Goal: Task Accomplishment & Management: Use online tool/utility

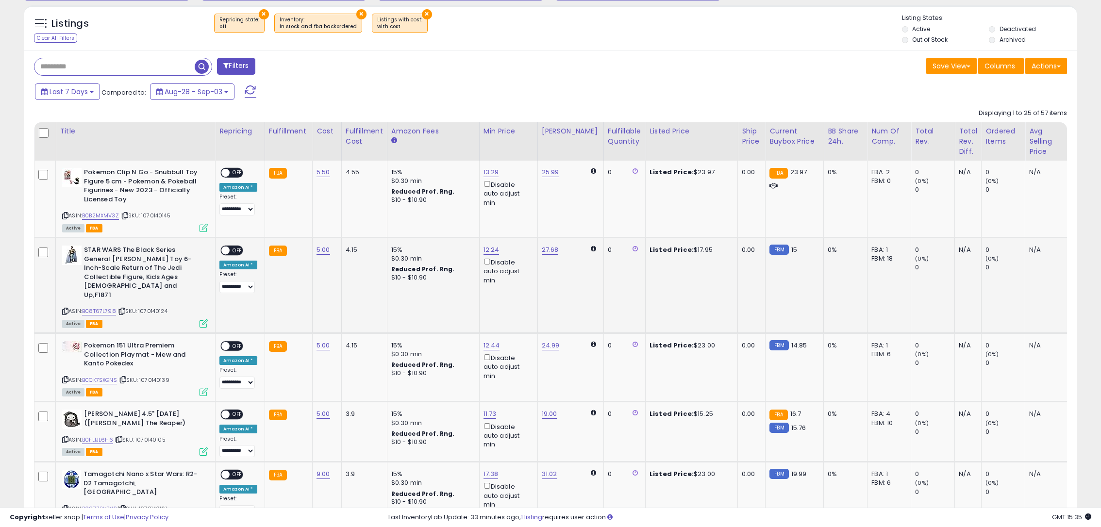
scroll to position [388, 0]
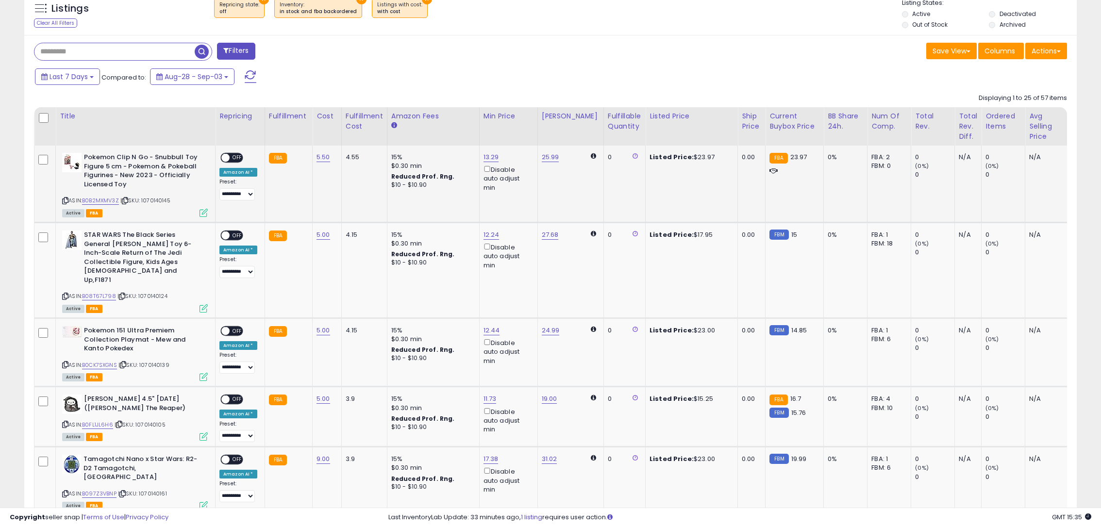
click at [236, 159] on span "OFF" at bounding box center [238, 158] width 16 height 8
click at [234, 234] on span "OFF" at bounding box center [238, 236] width 16 height 8
click at [232, 327] on span "OFF" at bounding box center [238, 331] width 16 height 8
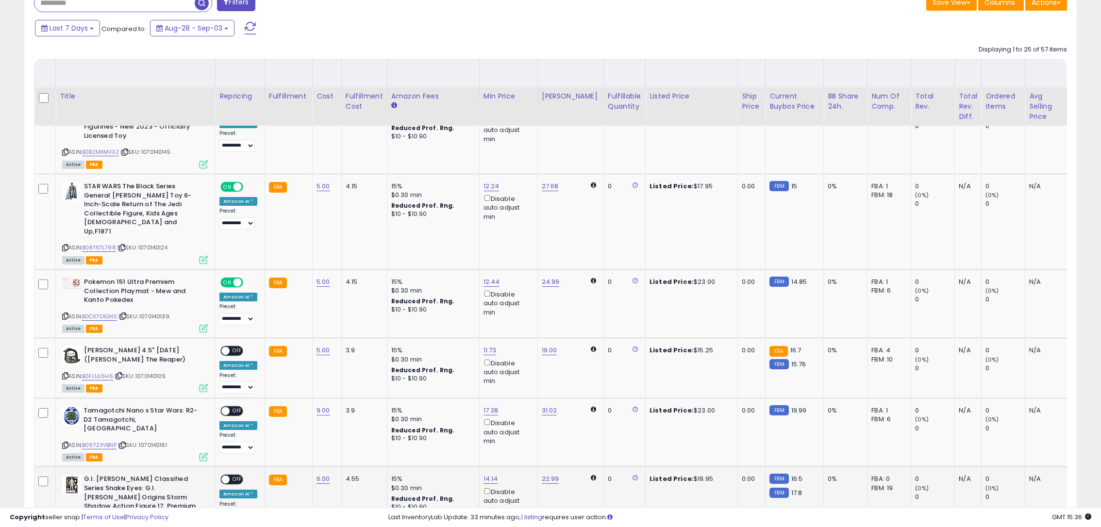
scroll to position [534, 0]
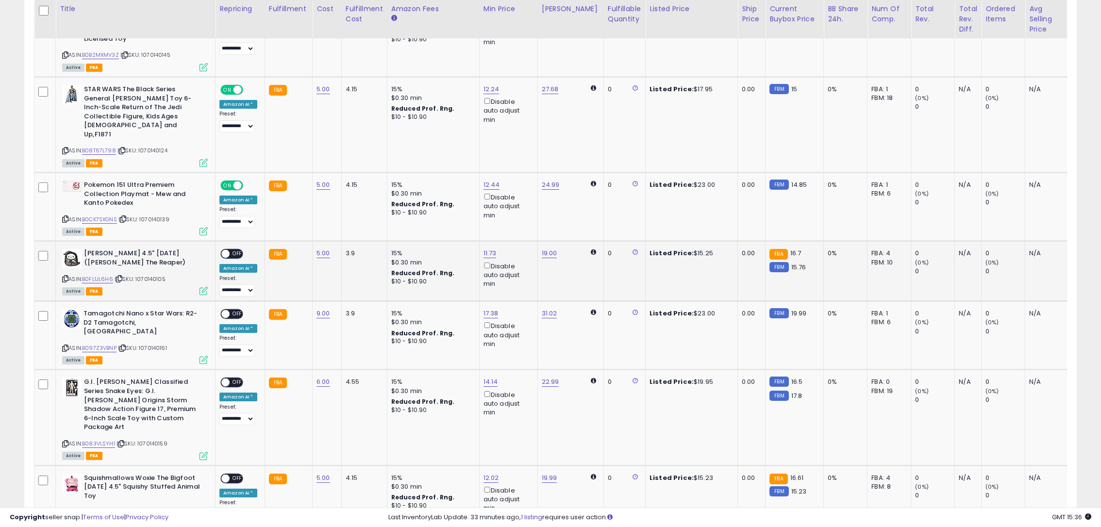
click at [232, 250] on span "OFF" at bounding box center [238, 254] width 16 height 8
click at [234, 310] on span "OFF" at bounding box center [238, 314] width 16 height 8
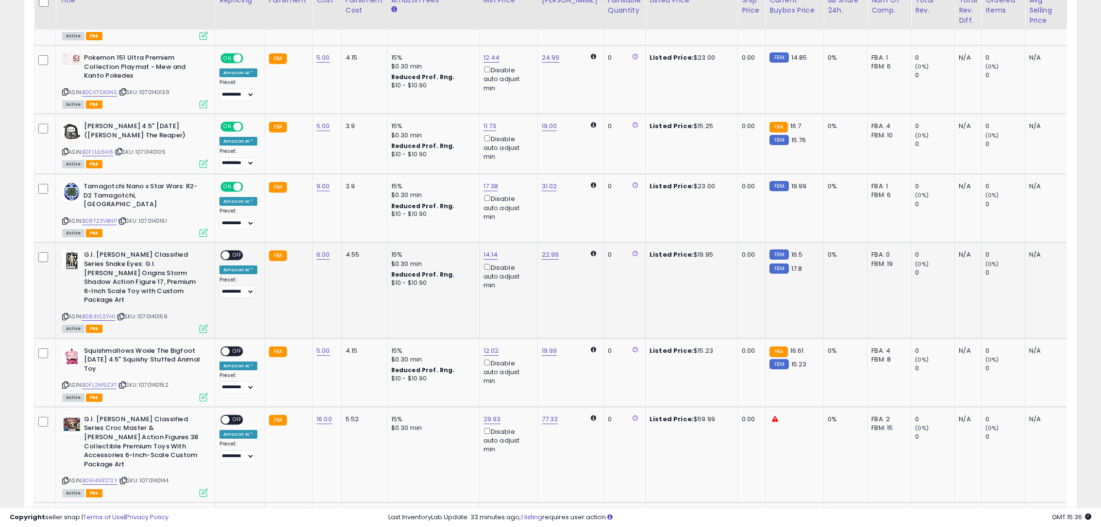
scroll to position [680, 0]
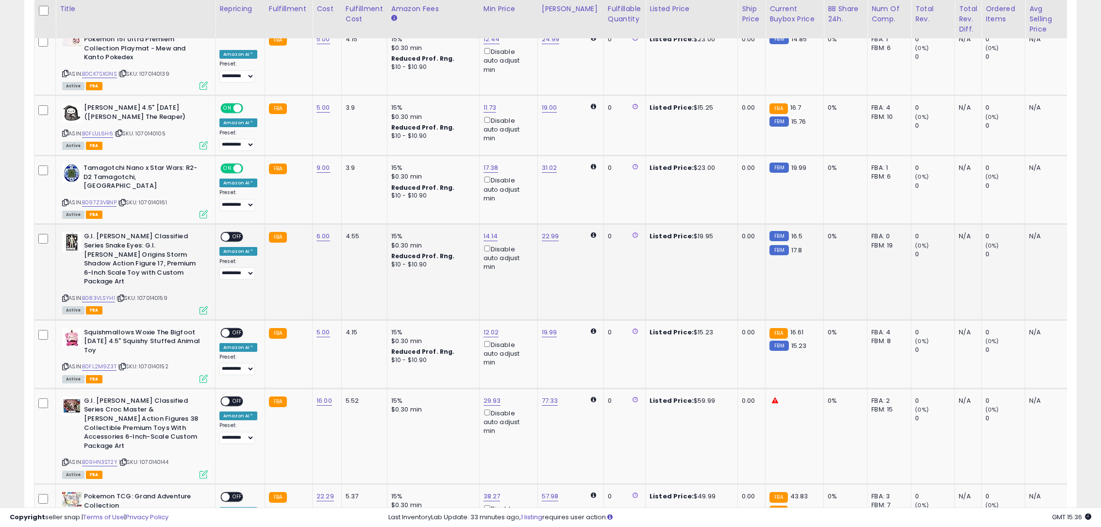
click at [234, 233] on span "OFF" at bounding box center [238, 237] width 16 height 8
click at [236, 329] on span "OFF" at bounding box center [238, 333] width 16 height 8
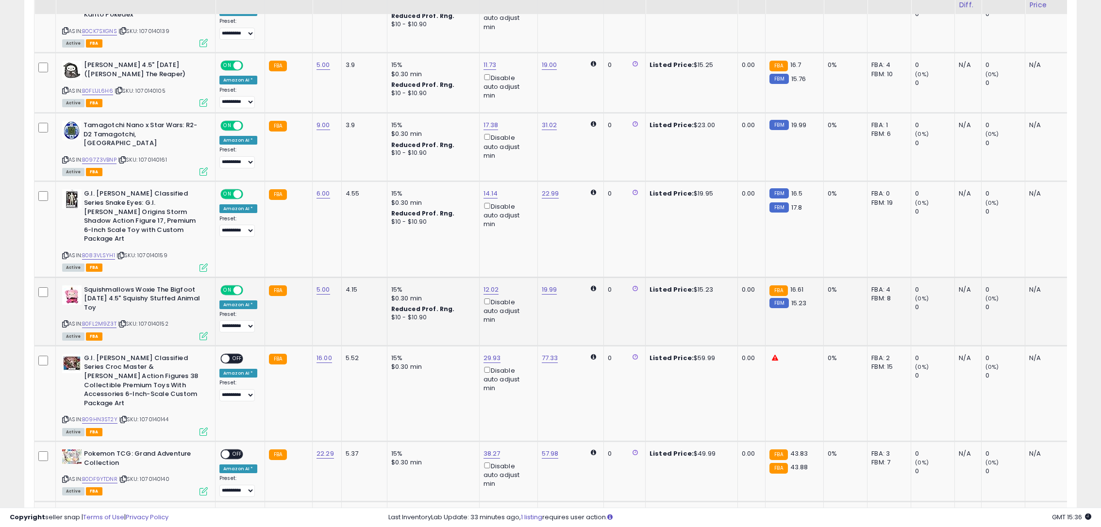
scroll to position [777, 0]
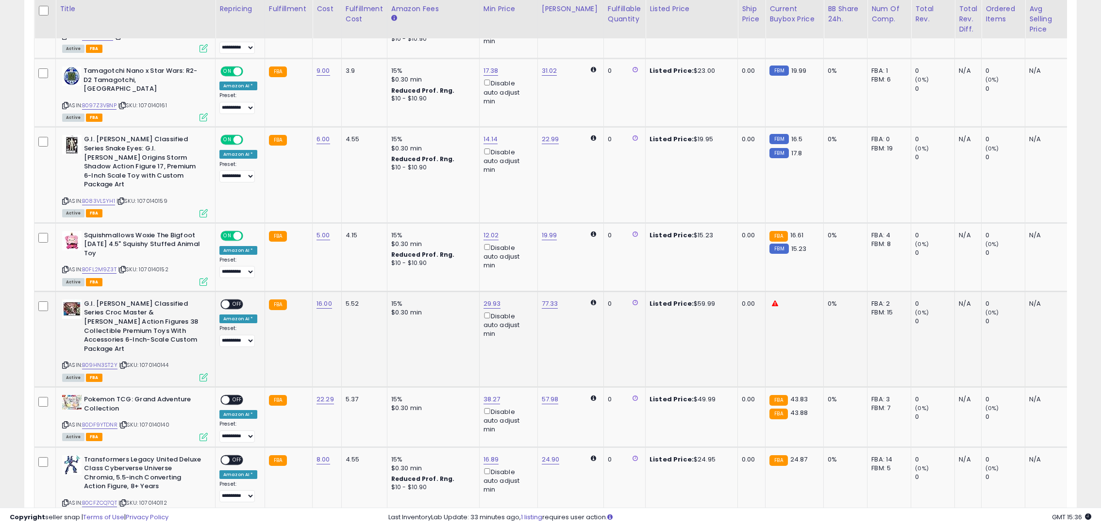
click at [235, 300] on span "OFF" at bounding box center [238, 304] width 16 height 8
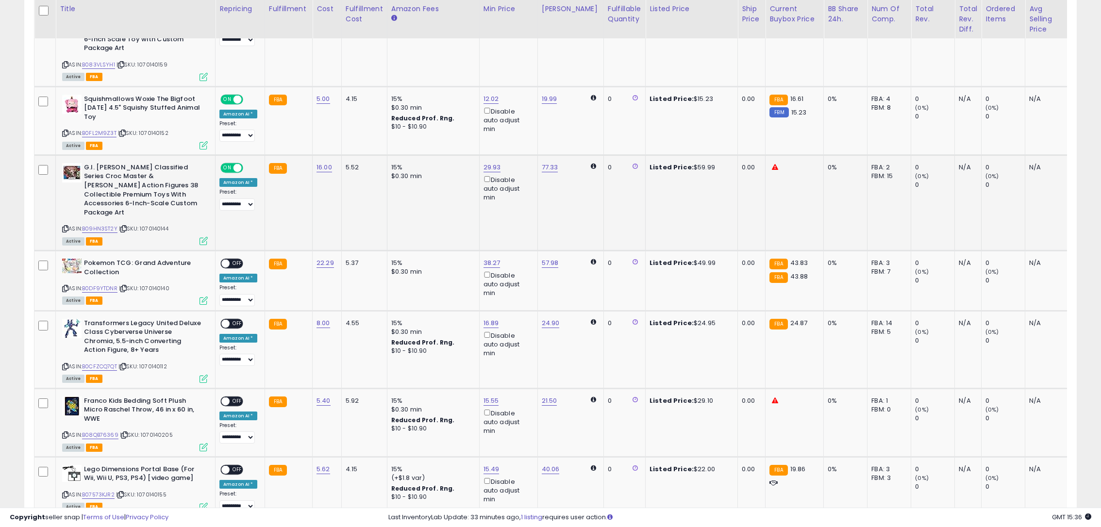
scroll to position [922, 0]
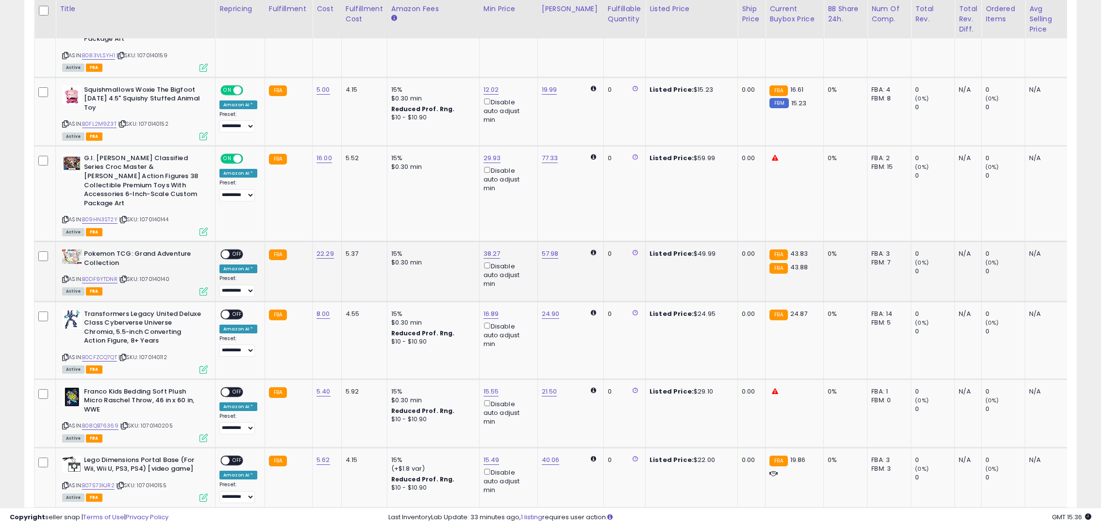
click at [230, 251] on span "OFF" at bounding box center [238, 255] width 16 height 8
click at [542, 309] on link "24.90" at bounding box center [551, 314] width 18 height 10
drag, startPoint x: 516, startPoint y: 244, endPoint x: 475, endPoint y: 239, distance: 41.0
click at [475, 240] on div "***** This will override store markup" at bounding box center [539, 240] width 140 height 35
type input "**"
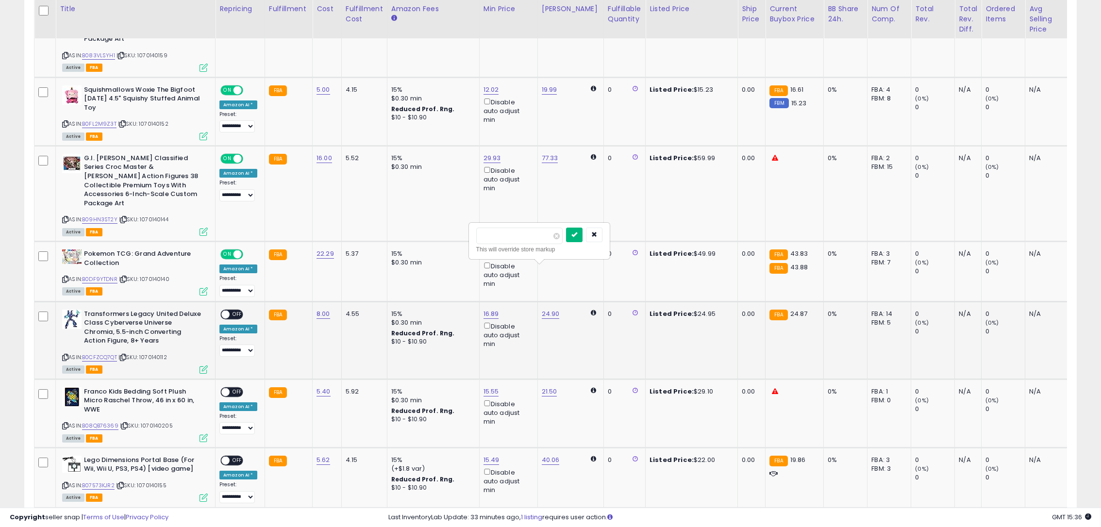
click at [583, 231] on button "submit" at bounding box center [574, 235] width 17 height 15
click at [229, 310] on div "ON OFF" at bounding box center [221, 314] width 23 height 8
click at [228, 310] on span at bounding box center [225, 314] width 8 height 8
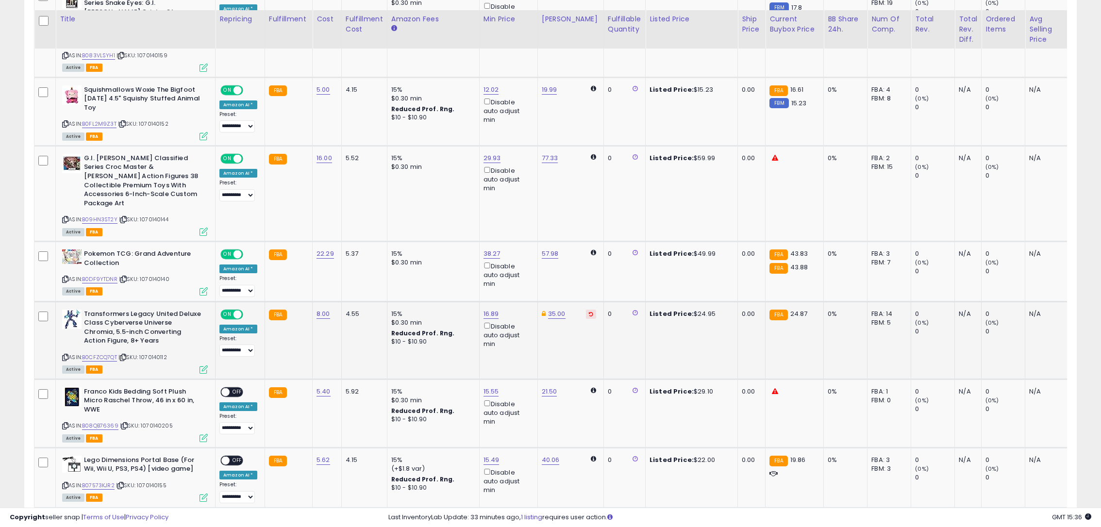
scroll to position [1020, 0]
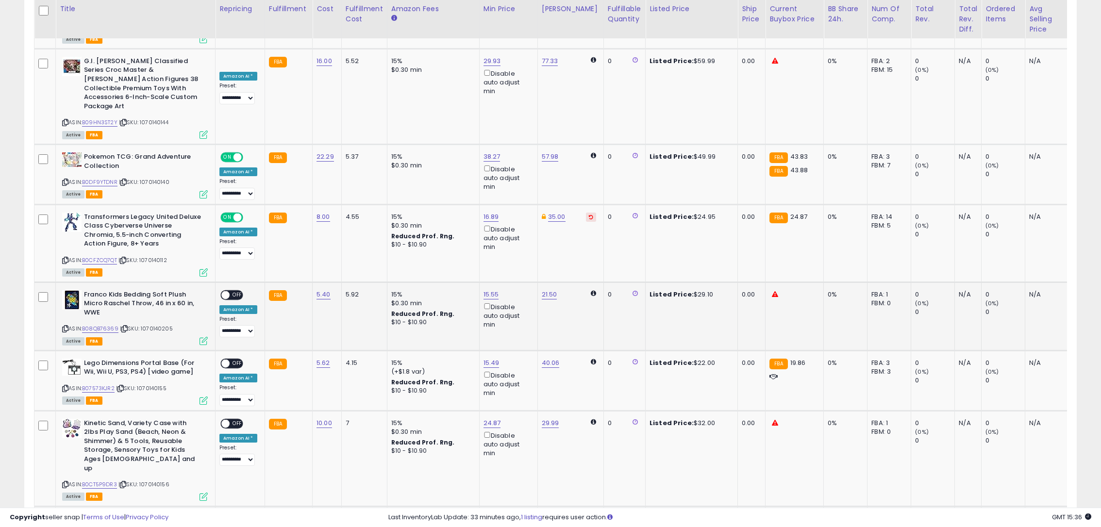
click at [233, 291] on span "OFF" at bounding box center [238, 295] width 16 height 8
click at [235, 360] on span "OFF" at bounding box center [238, 364] width 16 height 8
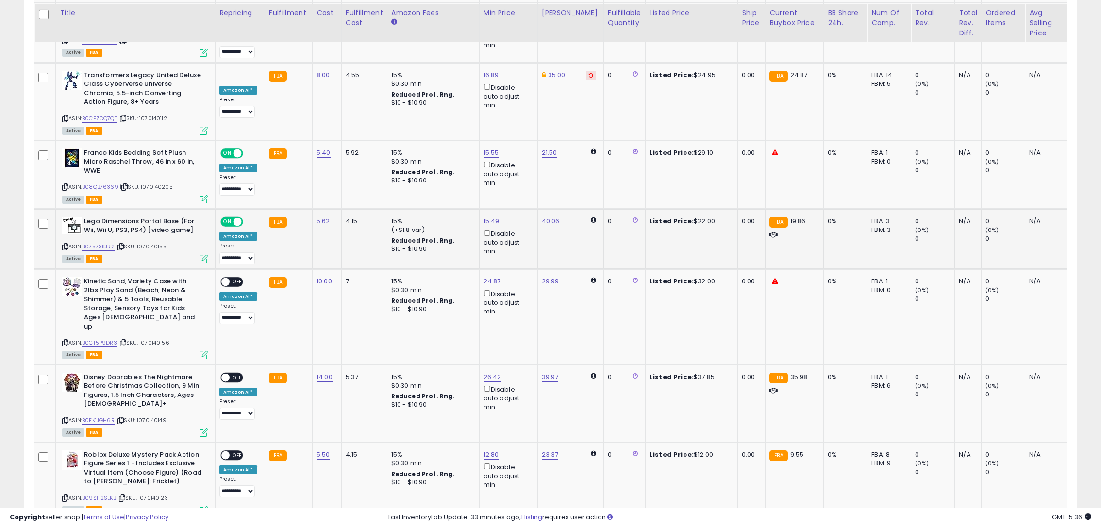
scroll to position [1165, 0]
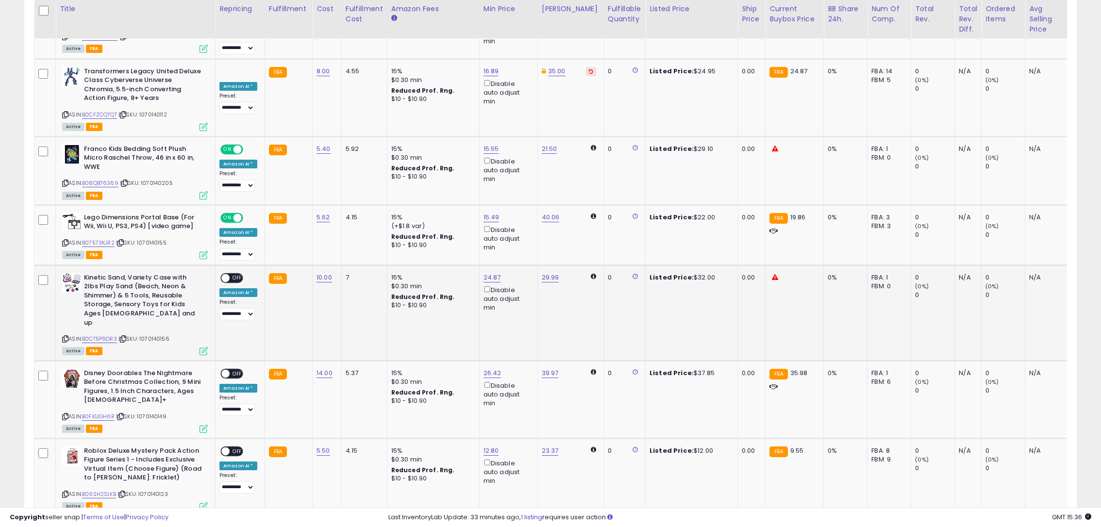
click at [234, 274] on span "OFF" at bounding box center [238, 278] width 16 height 8
click at [232, 369] on span "OFF" at bounding box center [238, 373] width 16 height 8
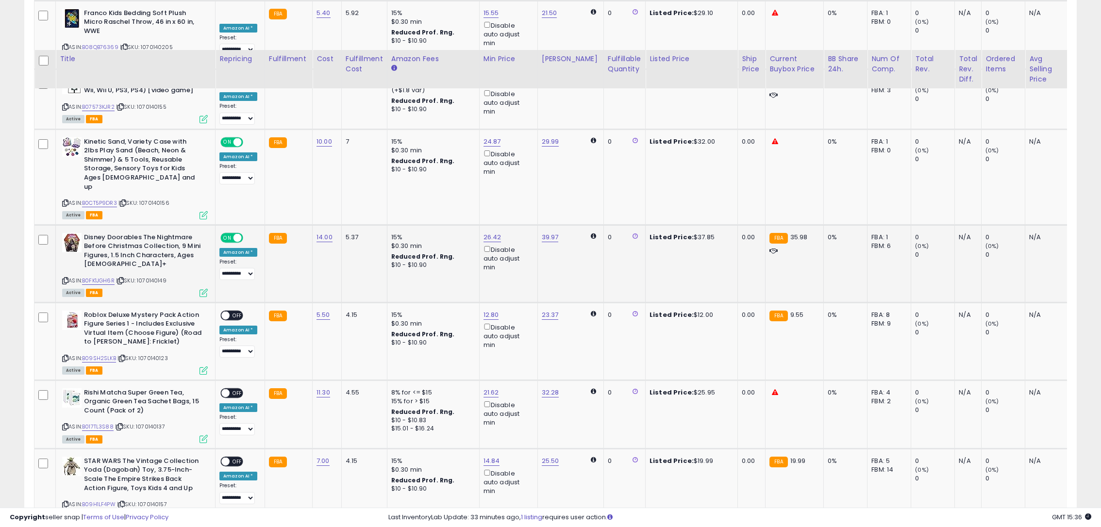
scroll to position [1359, 0]
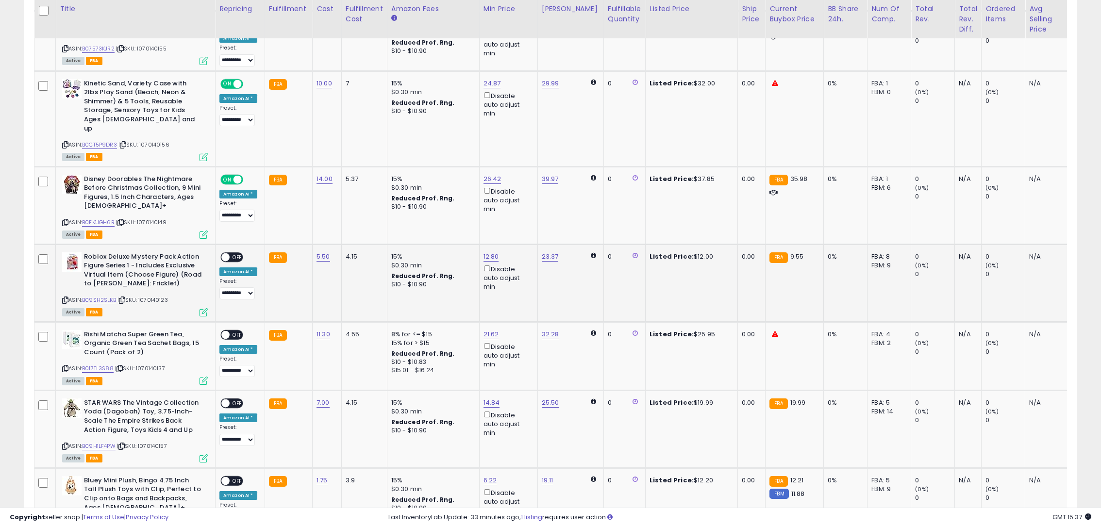
click at [233, 253] on div "ON OFF" at bounding box center [221, 257] width 23 height 8
click at [236, 253] on span "OFF" at bounding box center [238, 257] width 16 height 8
click at [232, 331] on span "OFF" at bounding box center [238, 335] width 16 height 8
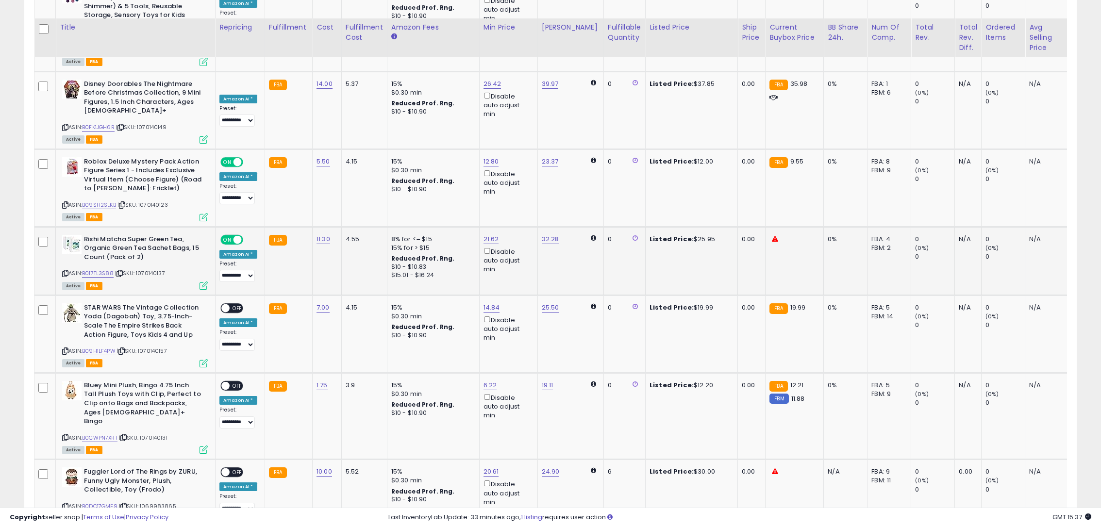
scroll to position [1505, 0]
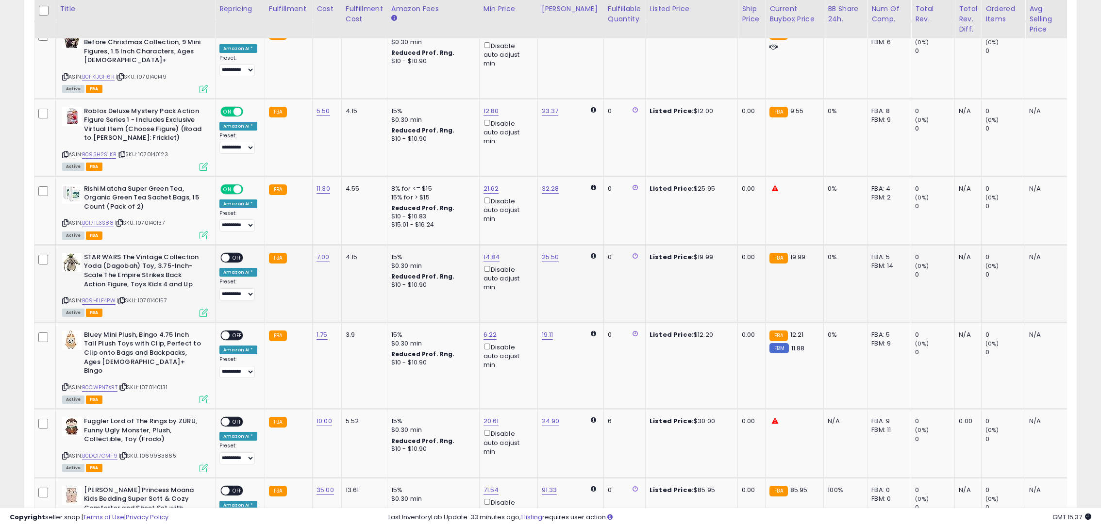
click at [233, 253] on span "OFF" at bounding box center [238, 257] width 16 height 8
click at [236, 331] on span "OFF" at bounding box center [238, 335] width 16 height 8
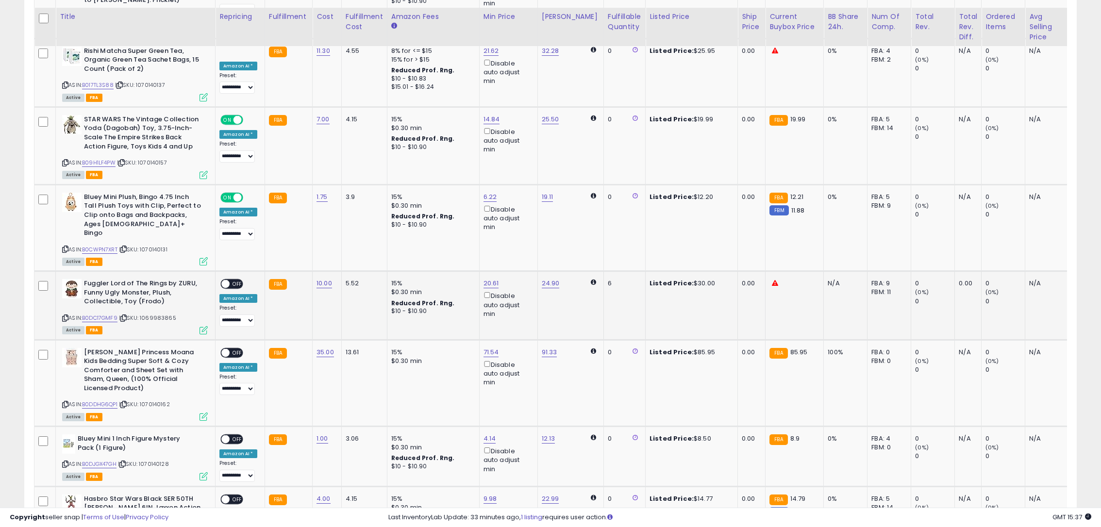
scroll to position [1651, 0]
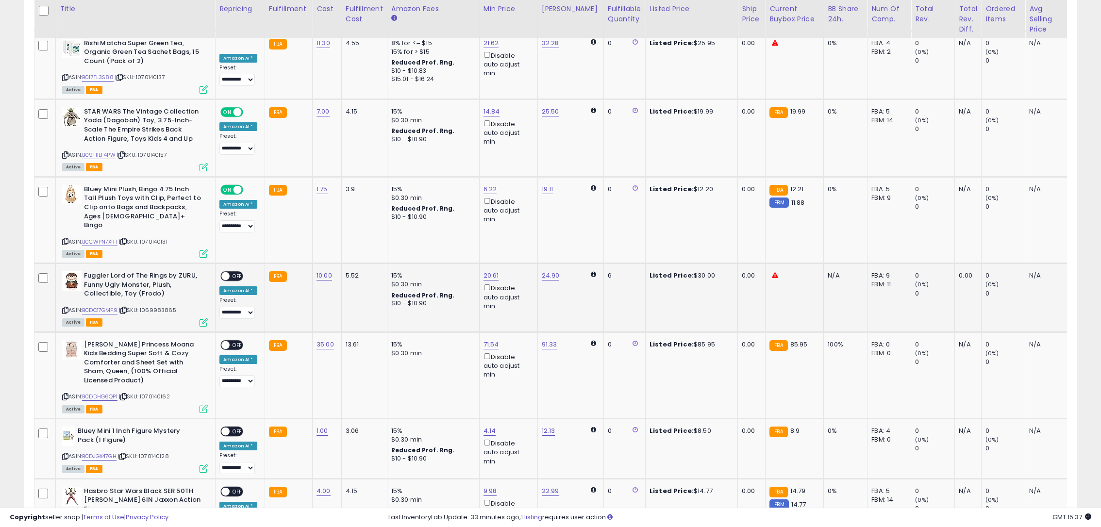
click at [232, 272] on span "OFF" at bounding box center [238, 276] width 16 height 8
click at [230, 341] on div "ON OFF" at bounding box center [221, 345] width 23 height 8
click at [239, 341] on span "OFF" at bounding box center [238, 345] width 16 height 8
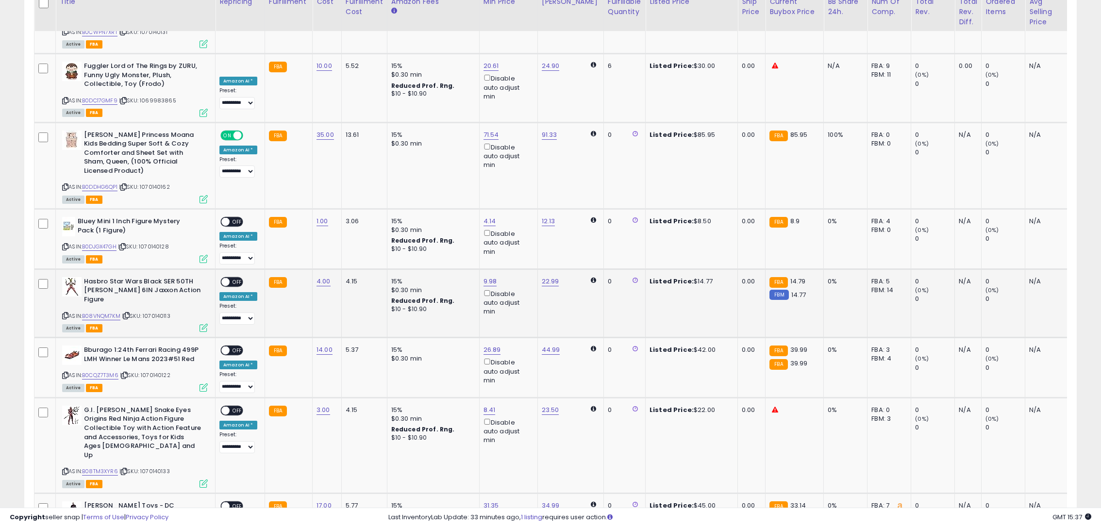
scroll to position [1845, 0]
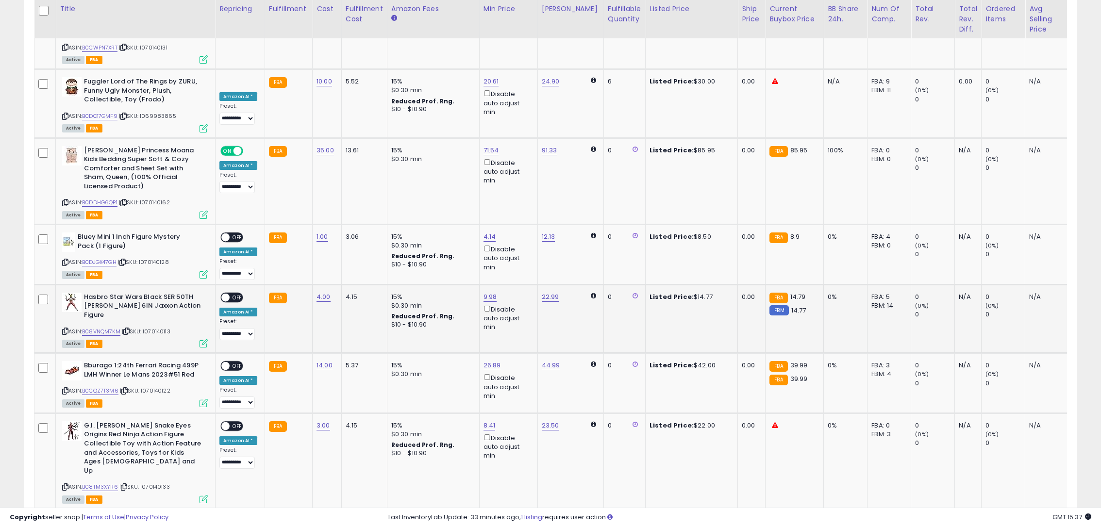
click at [236, 293] on span "OFF" at bounding box center [238, 297] width 16 height 8
click at [232, 234] on span "OFF" at bounding box center [238, 238] width 16 height 8
click at [239, 362] on span "OFF" at bounding box center [238, 366] width 16 height 8
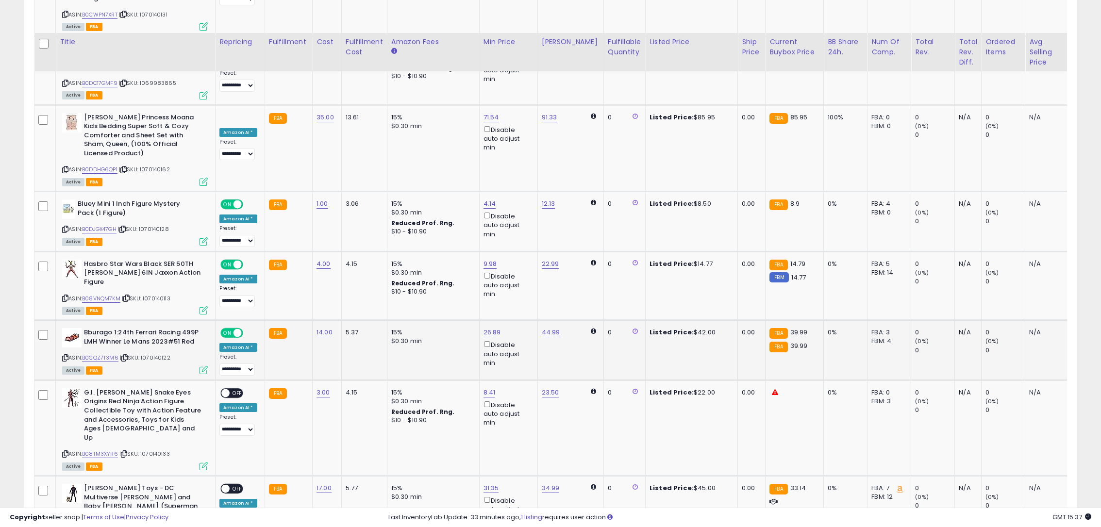
scroll to position [1917, 0]
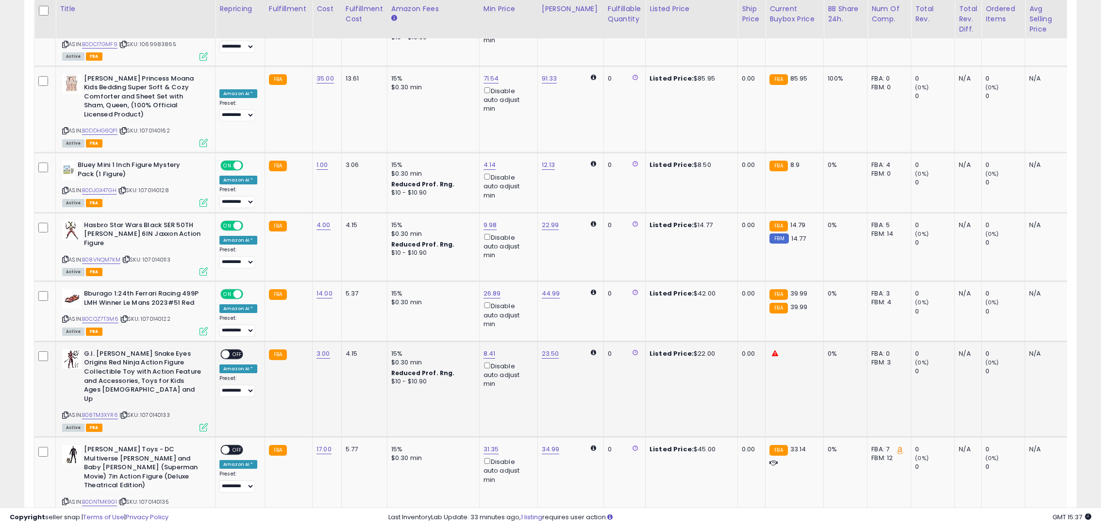
click at [233, 350] on span "OFF" at bounding box center [238, 354] width 16 height 8
click at [233, 446] on span "OFF" at bounding box center [238, 450] width 16 height 8
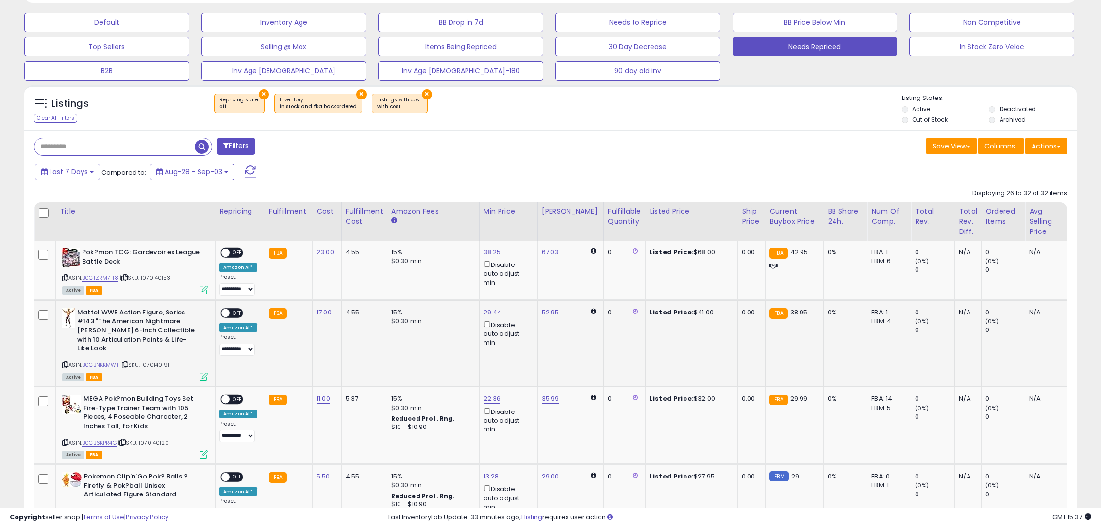
scroll to position [342, 0]
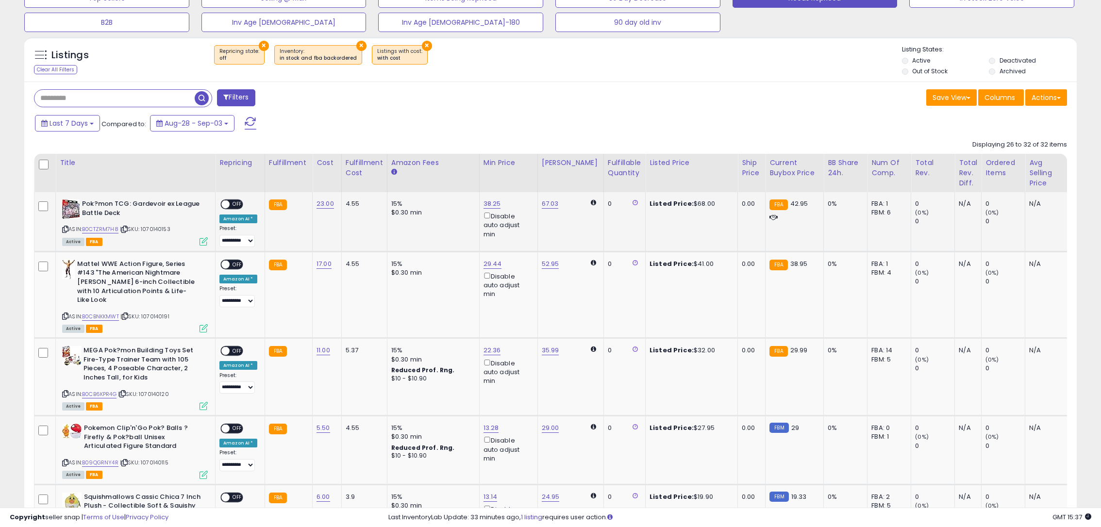
click at [228, 205] on span at bounding box center [225, 205] width 8 height 8
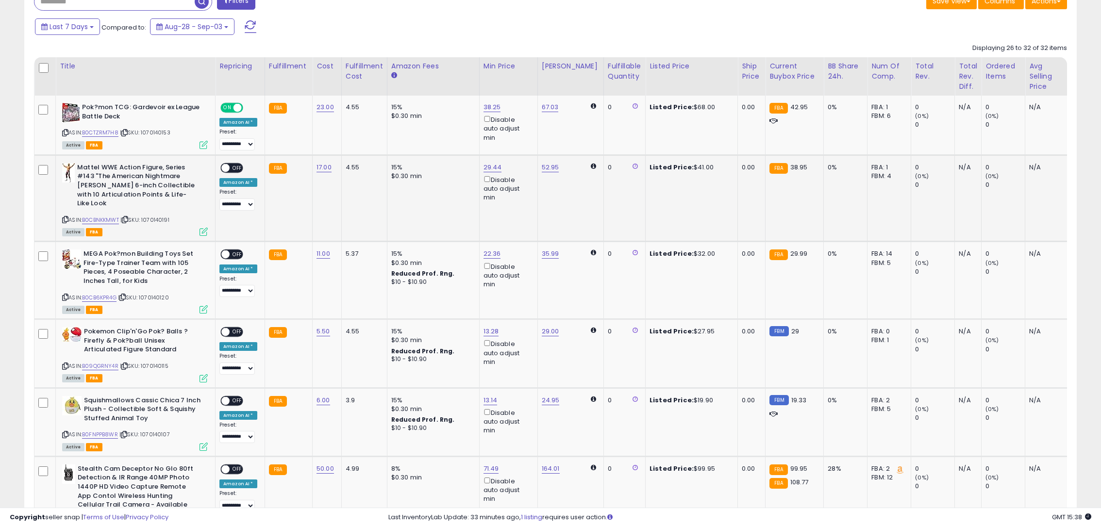
scroll to position [439, 0]
click at [233, 167] on span "OFF" at bounding box center [238, 167] width 16 height 8
click at [235, 257] on span "OFF" at bounding box center [238, 254] width 16 height 8
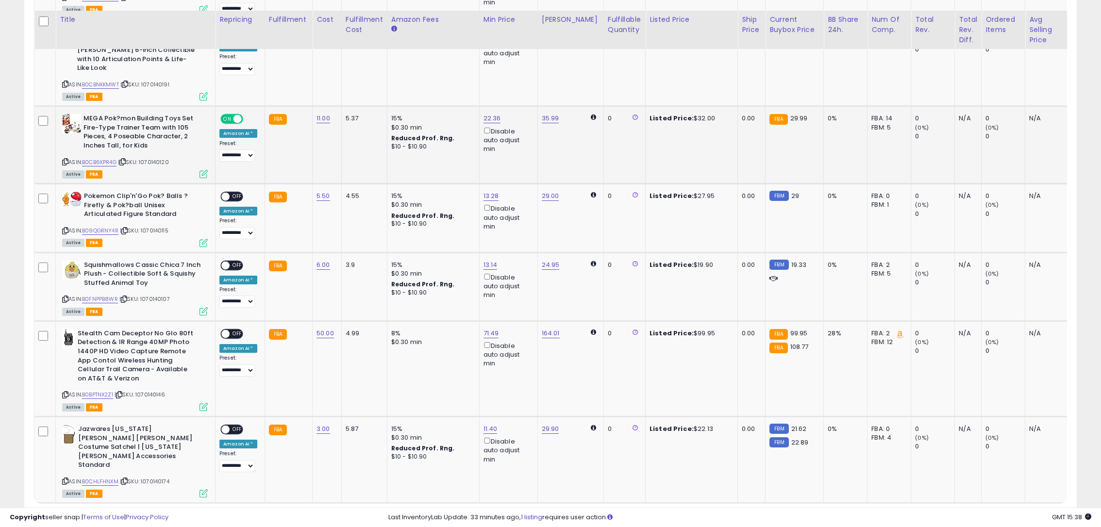
scroll to position [585, 0]
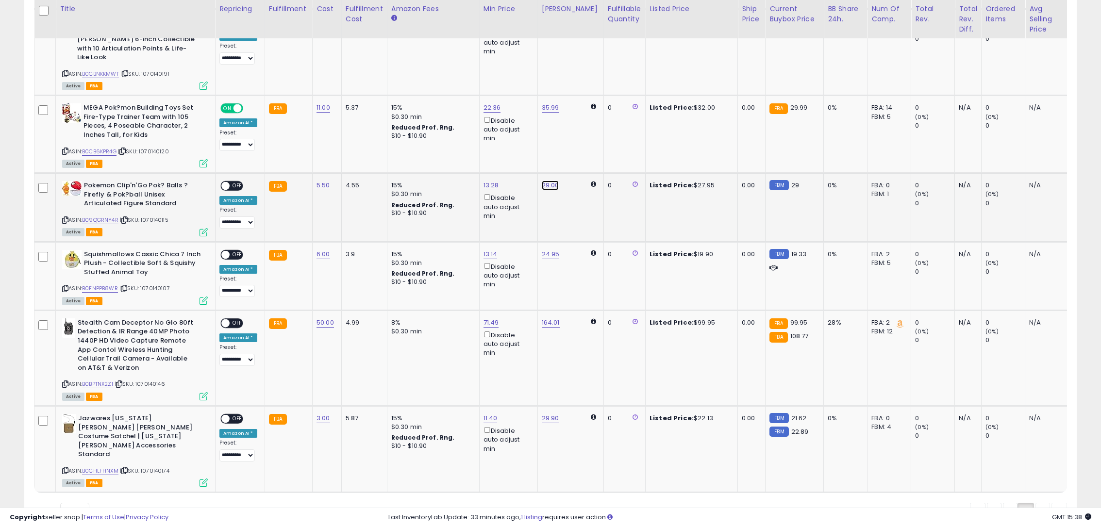
click at [542, 183] on link "29.00" at bounding box center [550, 186] width 17 height 10
drag, startPoint x: 486, startPoint y: 152, endPoint x: 474, endPoint y: 151, distance: 12.2
click at [474, 152] on div "***** This will override store markup" at bounding box center [539, 156] width 140 height 35
type input "*****"
drag, startPoint x: 586, startPoint y: 158, endPoint x: 589, endPoint y: 151, distance: 7.0
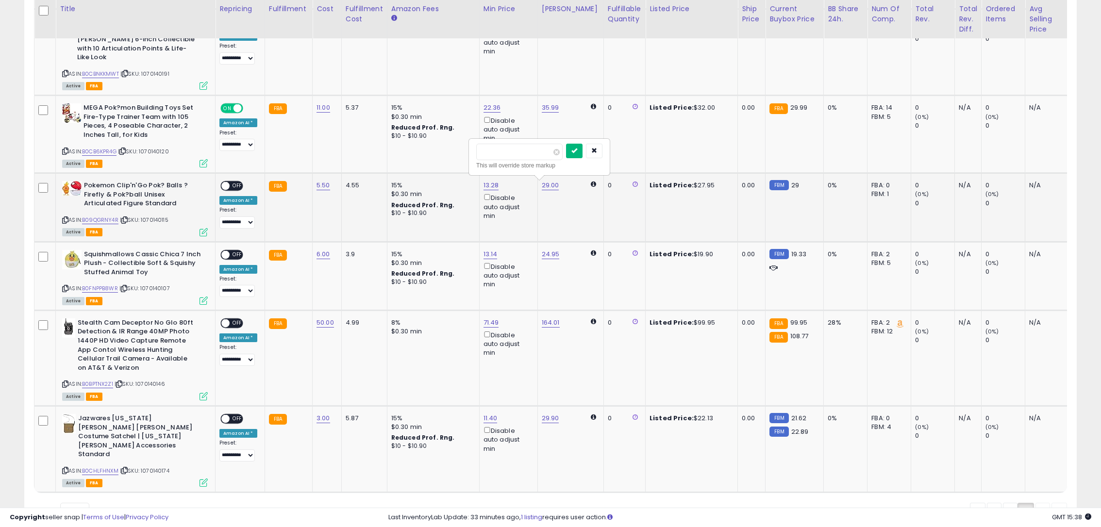
click at [583, 157] on button "submit" at bounding box center [574, 151] width 17 height 15
click at [589, 151] on div at bounding box center [546, 157] width 141 height 27
click at [235, 182] on span "OFF" at bounding box center [238, 186] width 16 height 8
click at [239, 254] on span "OFF" at bounding box center [238, 255] width 16 height 8
click at [229, 326] on span at bounding box center [225, 323] width 8 height 8
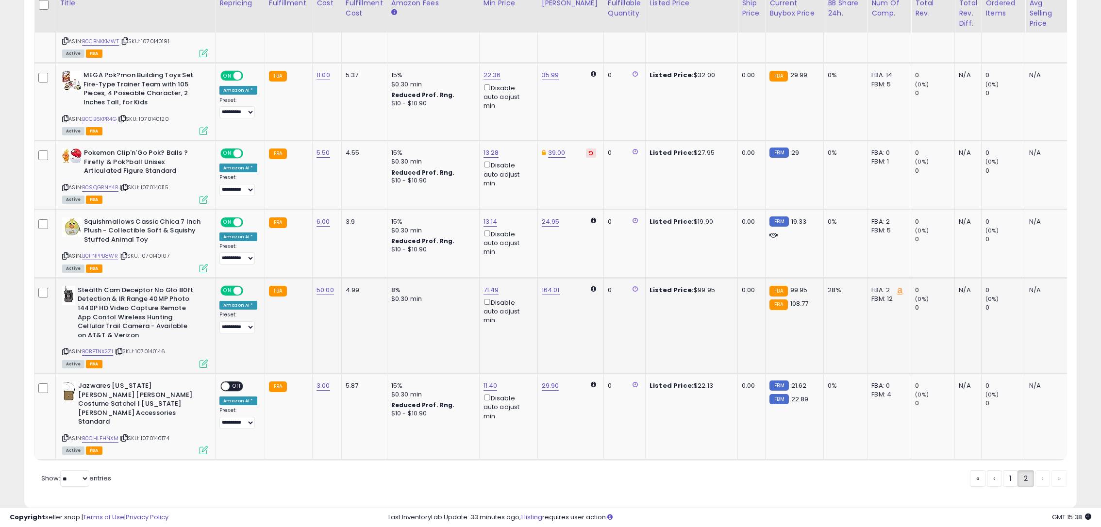
scroll to position [624, 0]
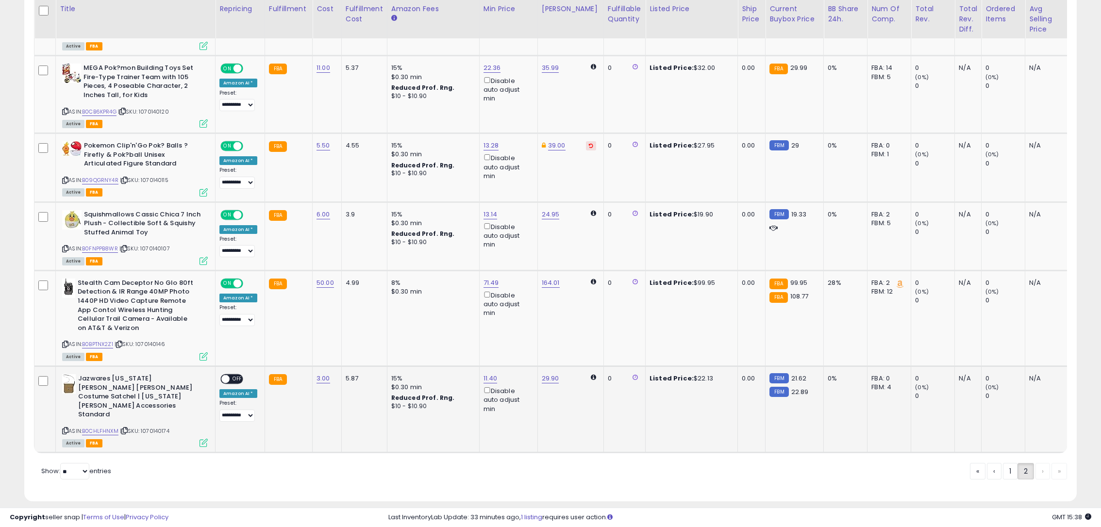
click at [226, 372] on td "**********" at bounding box center [241, 409] width 50 height 86
click at [233, 382] on span "OFF" at bounding box center [238, 379] width 16 height 8
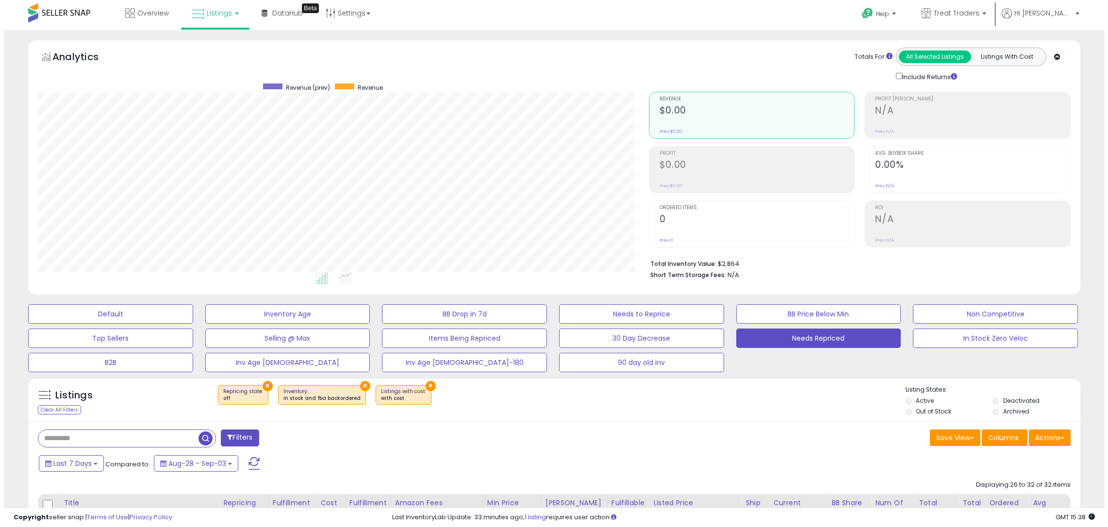
scroll to position [0, 0]
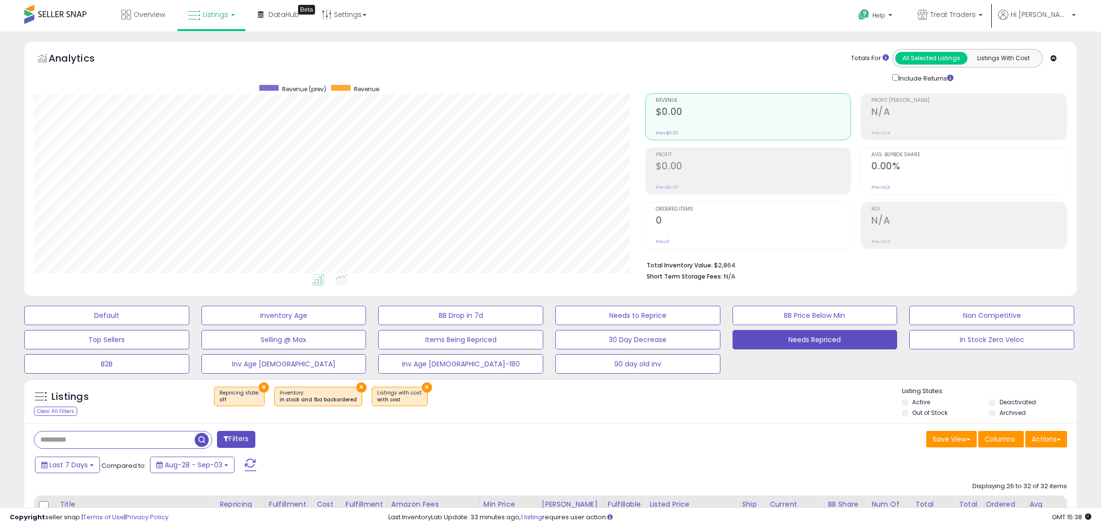
click at [245, 470] on span at bounding box center [251, 465] width 12 height 13
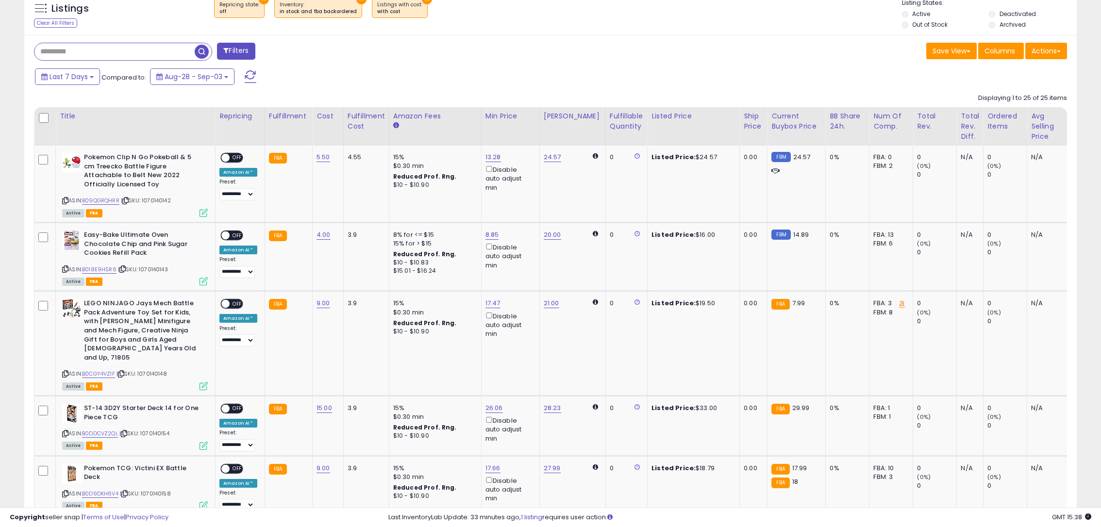
scroll to position [382, 0]
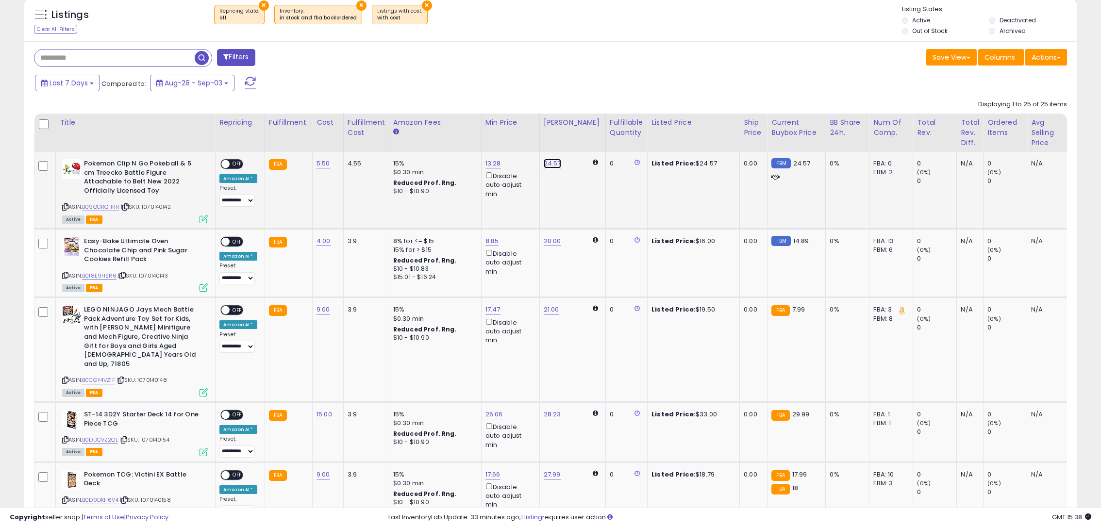
click at [547, 162] on link "24.57" at bounding box center [552, 164] width 17 height 10
drag, startPoint x: 487, startPoint y: 132, endPoint x: 481, endPoint y: 132, distance: 6.8
click at [481, 132] on input "*****" at bounding box center [521, 130] width 86 height 17
type input "*****"
click at [579, 129] on icon "submit" at bounding box center [576, 129] width 6 height 6
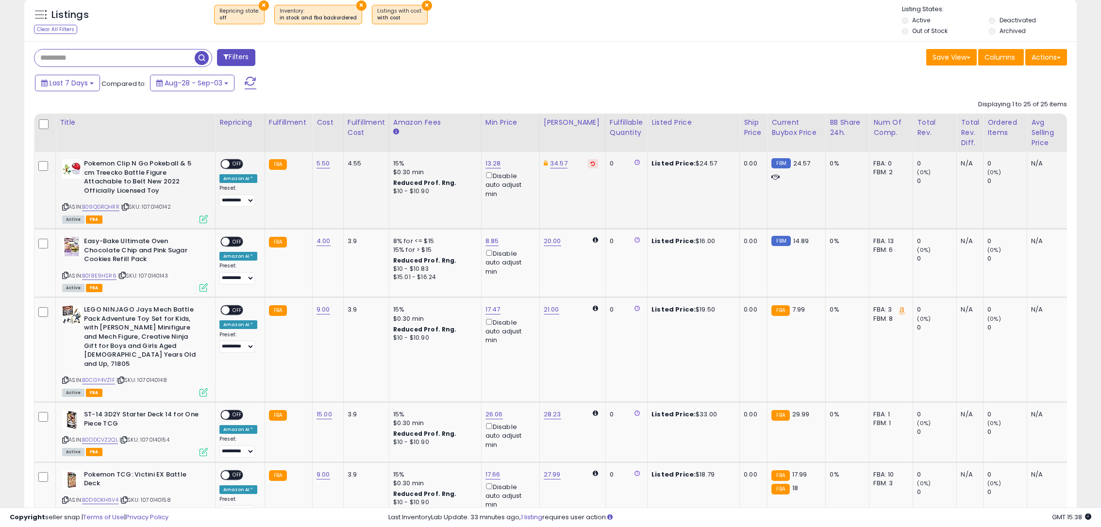
click at [236, 165] on span "OFF" at bounding box center [238, 164] width 16 height 8
click at [234, 242] on span "OFF" at bounding box center [238, 242] width 16 height 8
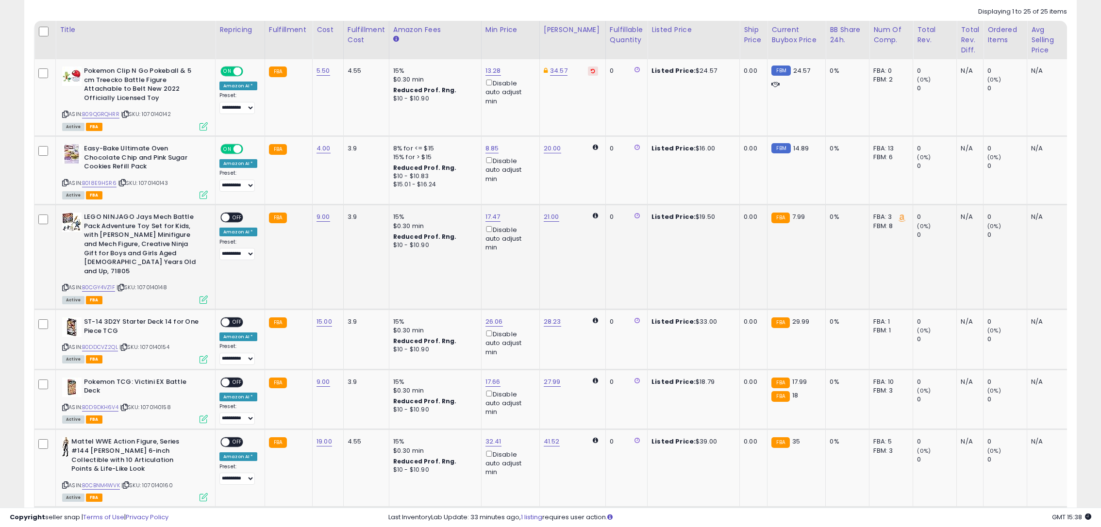
scroll to position [479, 0]
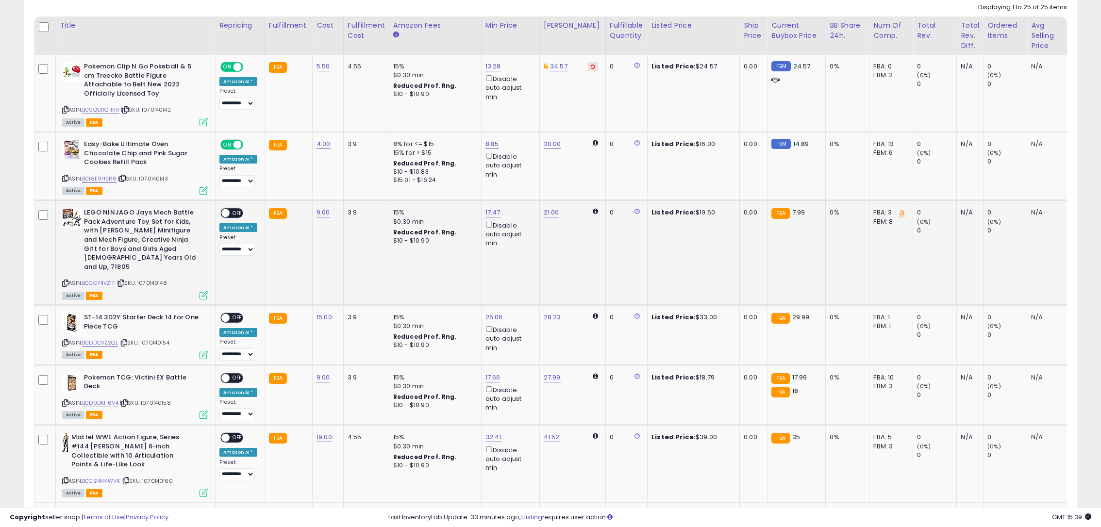
click at [230, 212] on span "OFF" at bounding box center [238, 213] width 16 height 8
click at [239, 314] on span "OFF" at bounding box center [238, 318] width 16 height 8
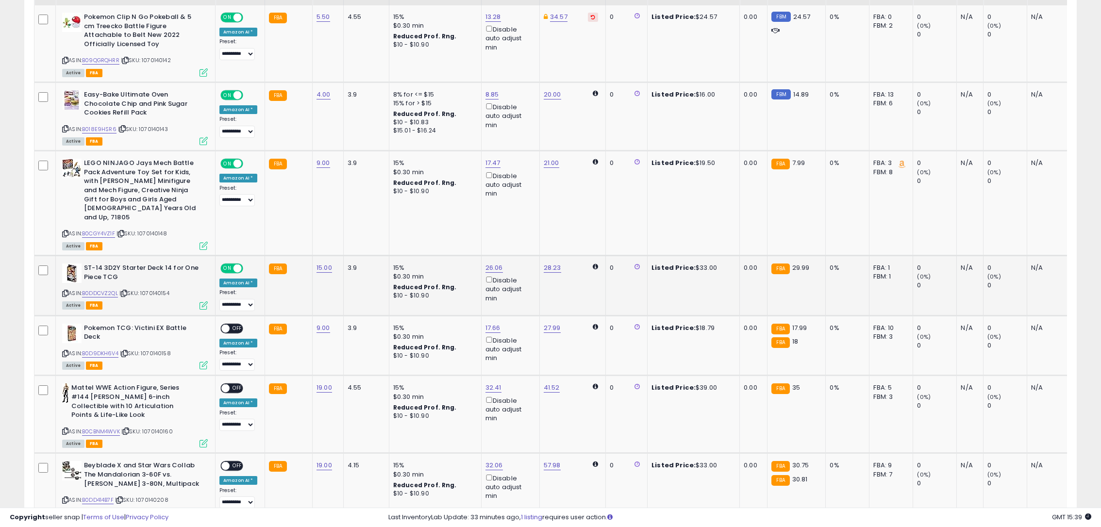
scroll to position [576, 0]
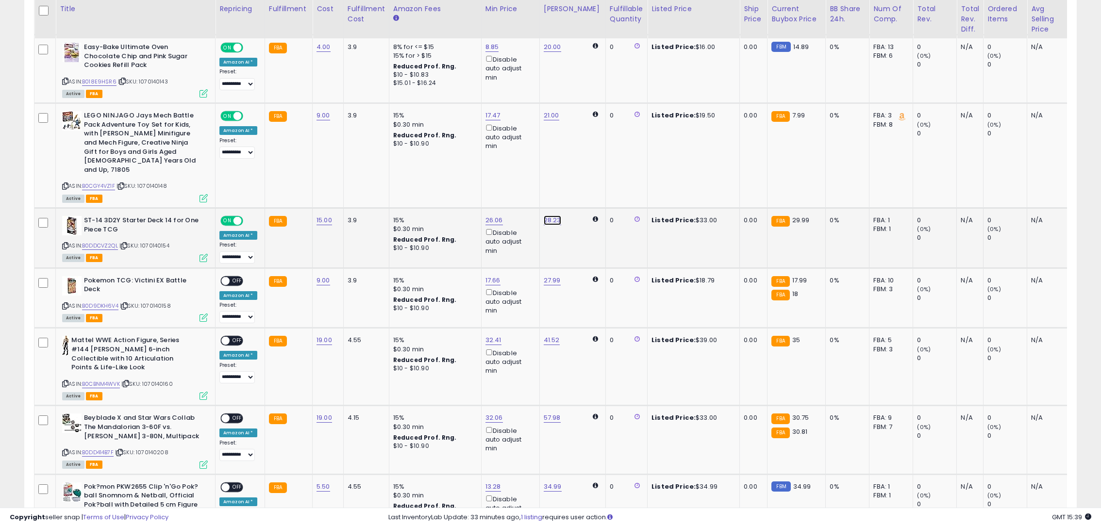
click at [548, 216] on link "28.23" at bounding box center [552, 221] width 17 height 10
drag, startPoint x: 507, startPoint y: 175, endPoint x: 468, endPoint y: 181, distance: 39.8
type input "**"
click at [585, 175] on button "submit" at bounding box center [576, 176] width 17 height 15
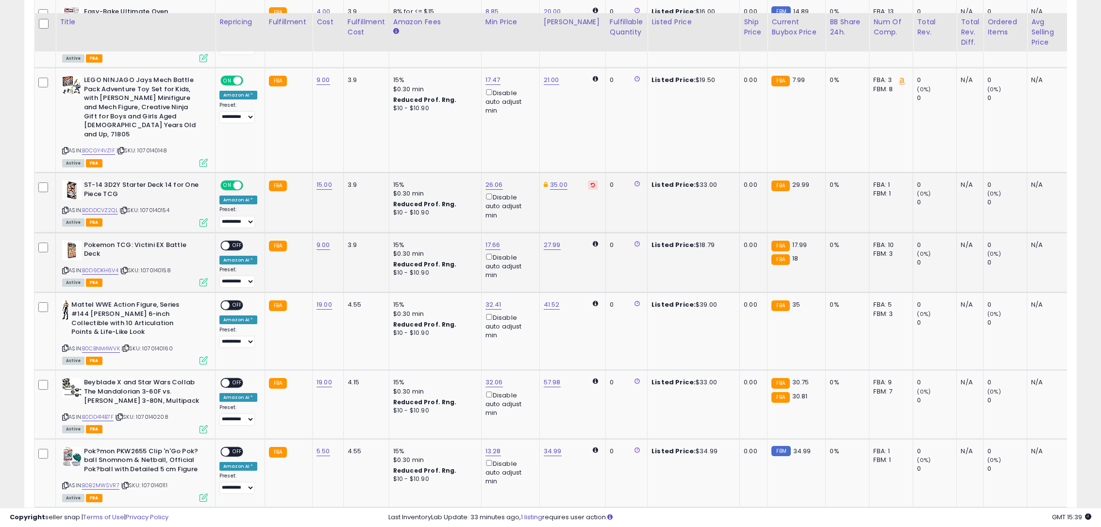
scroll to position [625, 0]
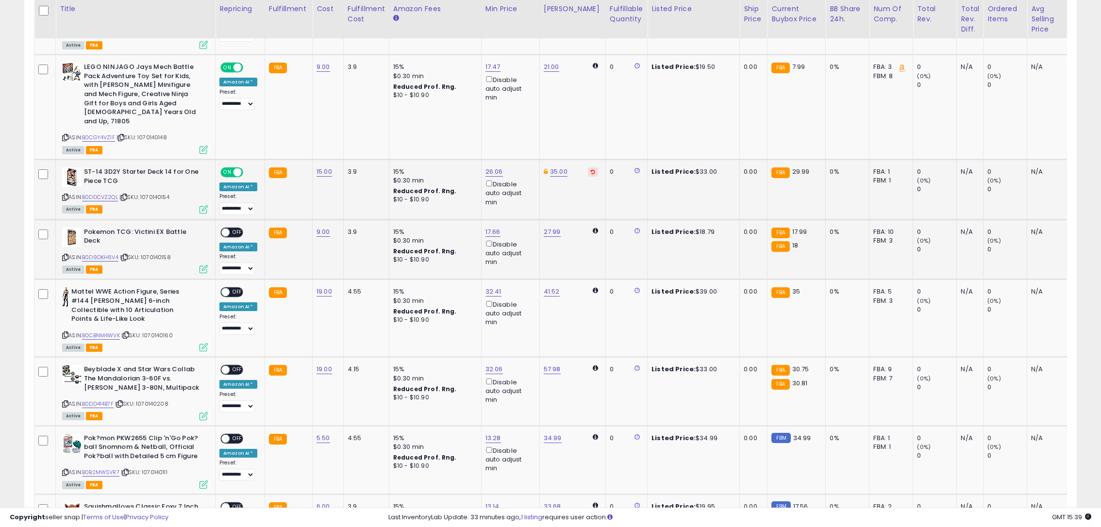
click at [238, 228] on span "OFF" at bounding box center [238, 232] width 16 height 8
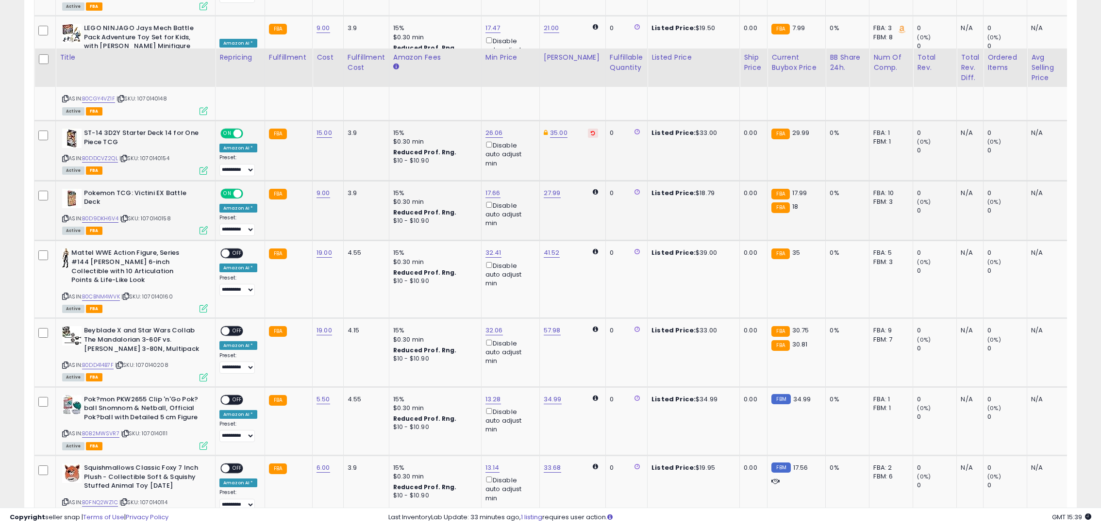
scroll to position [722, 0]
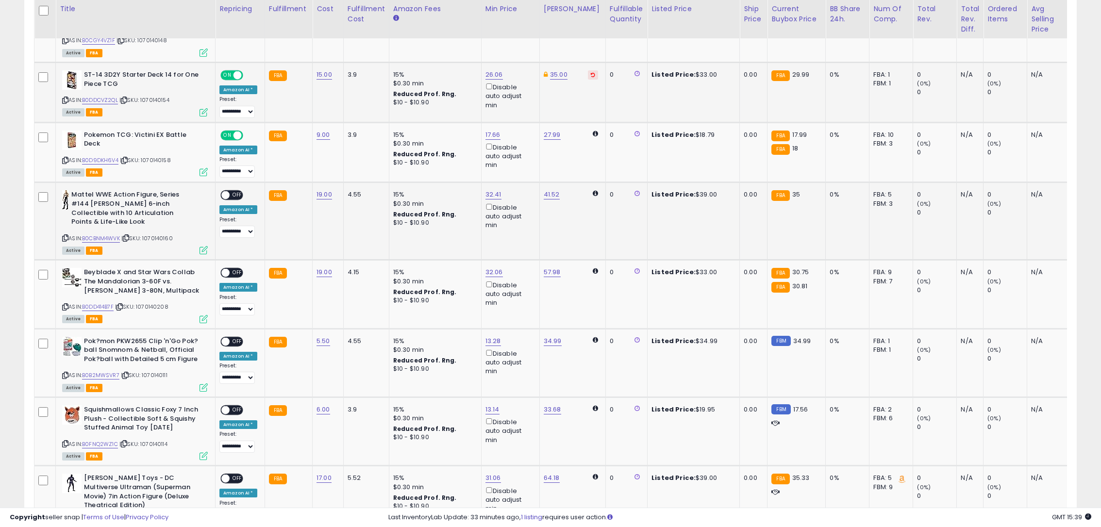
click at [237, 191] on span "OFF" at bounding box center [238, 195] width 16 height 8
click at [549, 190] on link "41.52" at bounding box center [552, 195] width 16 height 10
drag, startPoint x: 504, startPoint y: 151, endPoint x: 465, endPoint y: 152, distance: 38.9
type input "**"
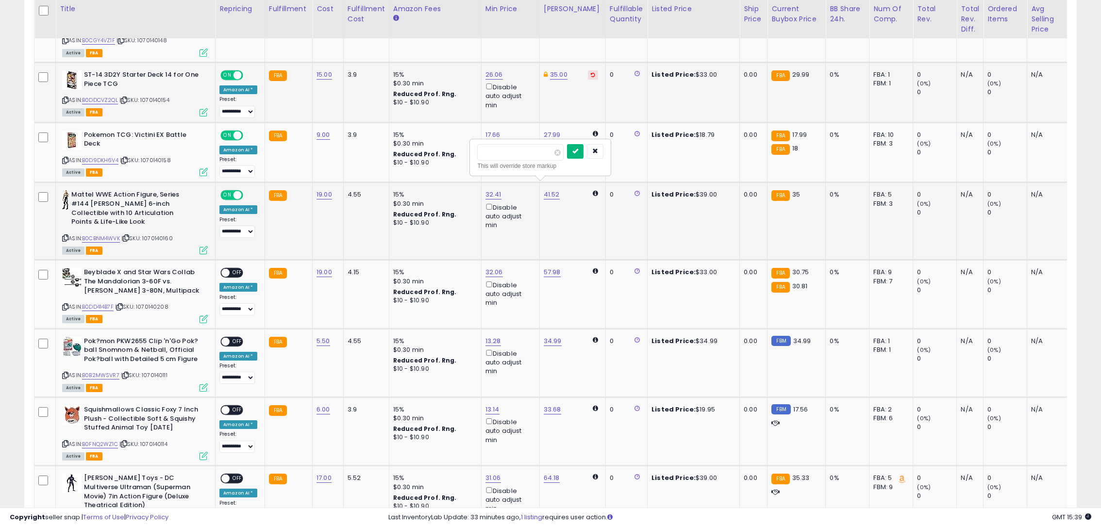
click at [584, 151] on button "submit" at bounding box center [575, 151] width 17 height 15
click at [239, 269] on span "OFF" at bounding box center [238, 273] width 16 height 8
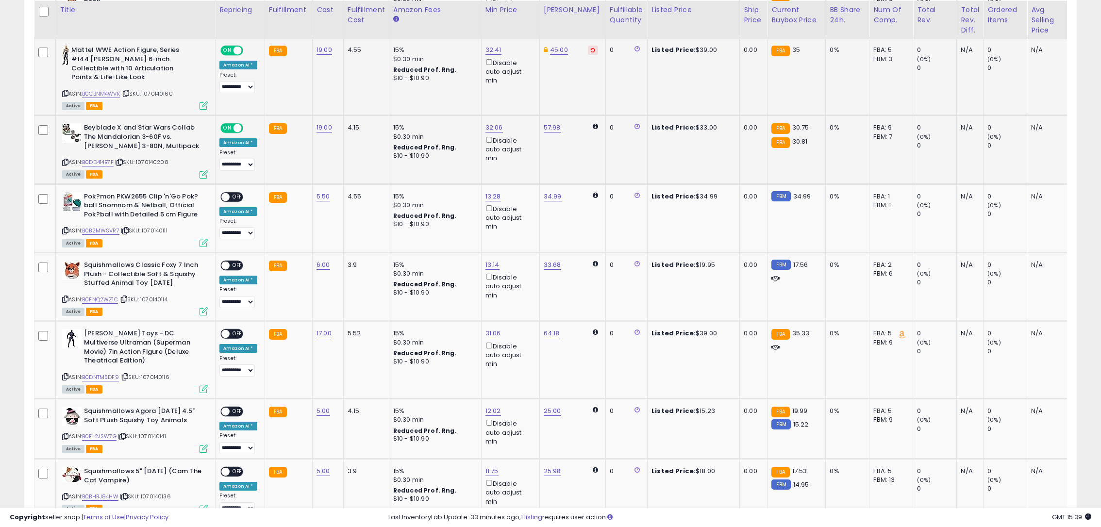
scroll to position [868, 0]
click at [554, 191] on link "34.99" at bounding box center [553, 196] width 18 height 10
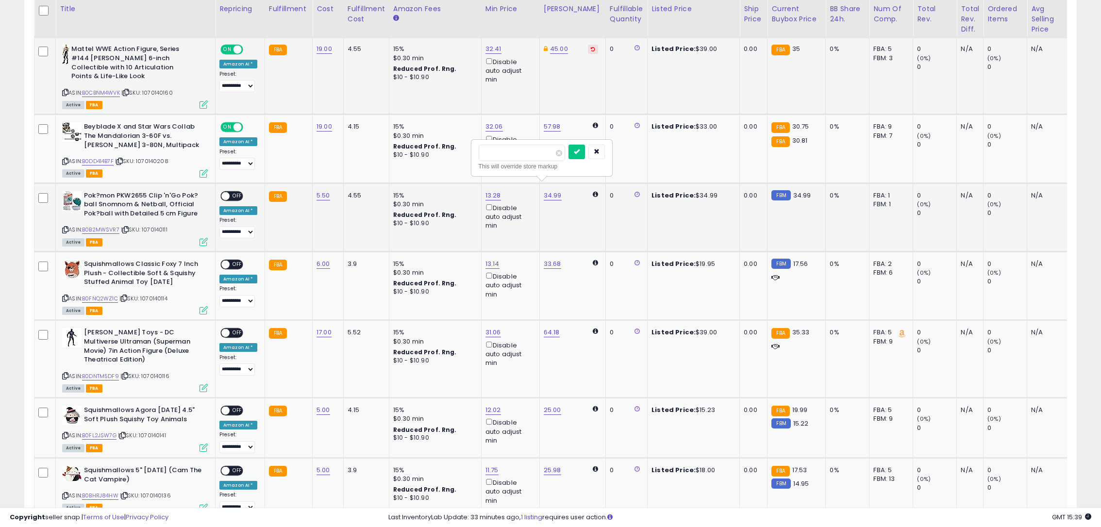
drag, startPoint x: 489, startPoint y: 153, endPoint x: 482, endPoint y: 154, distance: 7.8
click at [482, 154] on input "*****" at bounding box center [522, 153] width 86 height 17
type input "*****"
click at [584, 154] on button "submit" at bounding box center [577, 152] width 17 height 15
click at [237, 192] on span "OFF" at bounding box center [238, 196] width 16 height 8
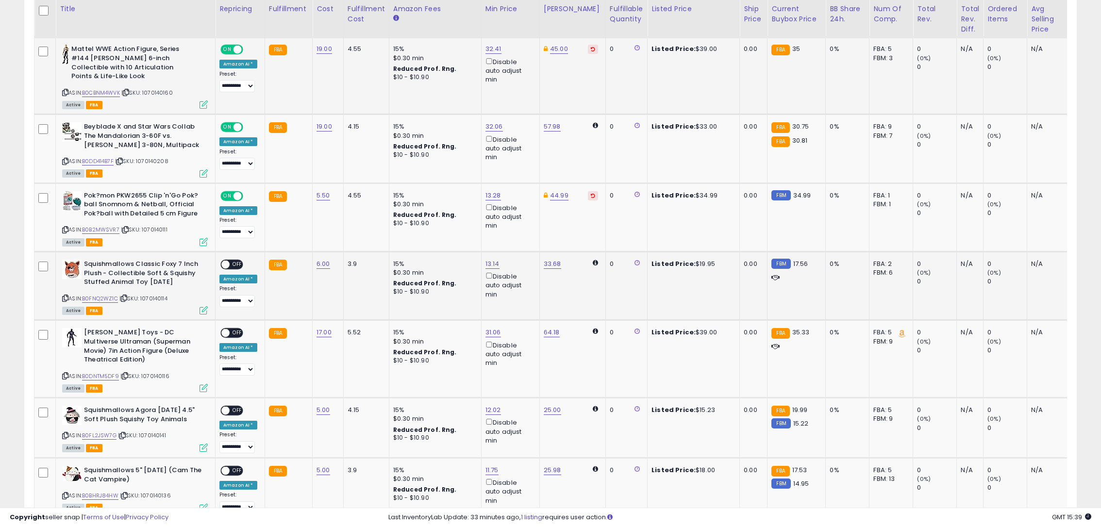
click at [236, 261] on span "OFF" at bounding box center [238, 265] width 16 height 8
click at [232, 329] on div "ON OFF" at bounding box center [221, 333] width 23 height 8
click at [226, 329] on span at bounding box center [225, 333] width 8 height 8
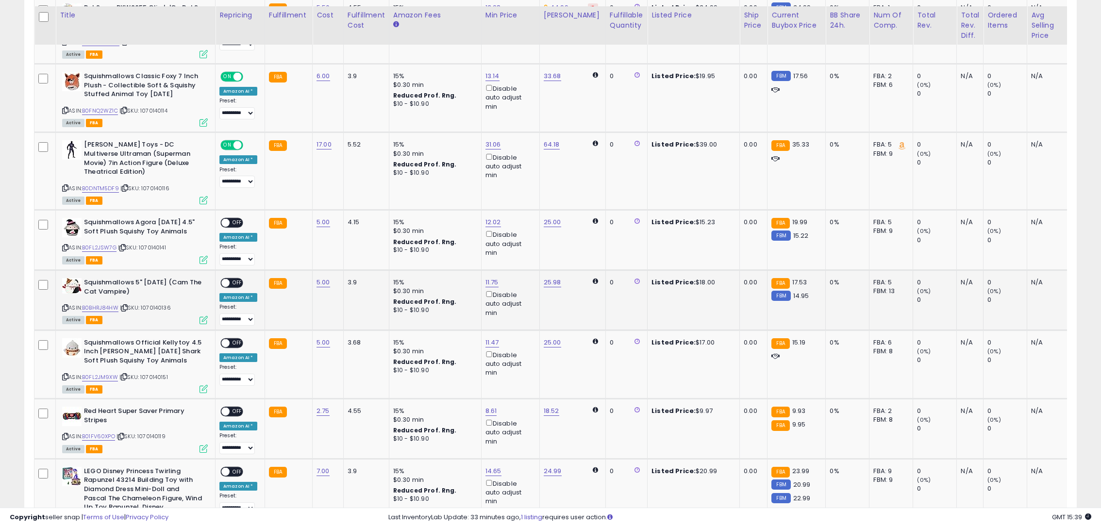
scroll to position [1062, 0]
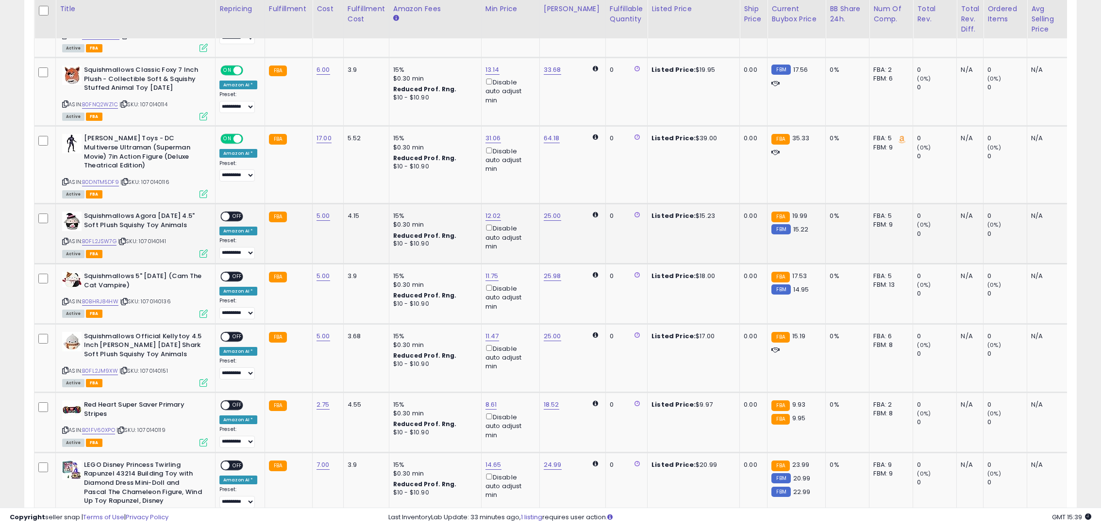
click at [230, 213] on span "OFF" at bounding box center [238, 217] width 16 height 8
click at [233, 273] on span "OFF" at bounding box center [238, 277] width 16 height 8
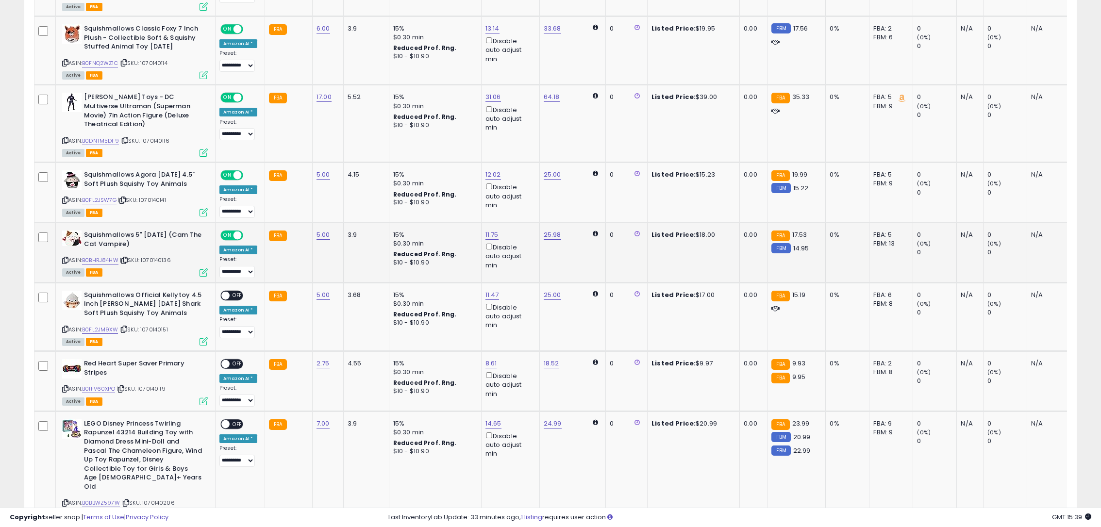
scroll to position [1159, 0]
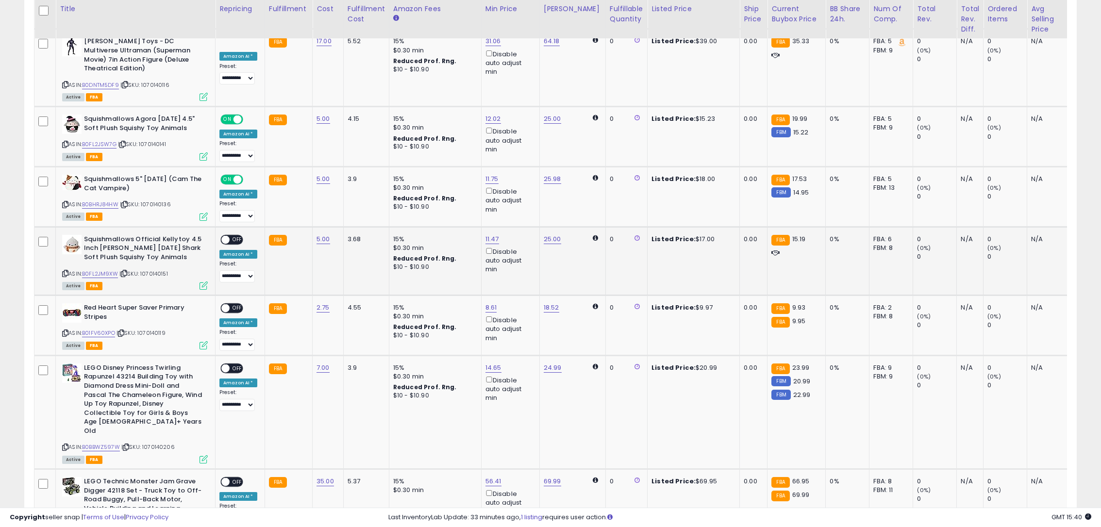
click at [233, 234] on div "ON OFF" at bounding box center [231, 239] width 23 height 10
click at [239, 235] on span "OFF" at bounding box center [238, 239] width 16 height 8
click at [235, 304] on span "OFF" at bounding box center [238, 308] width 16 height 8
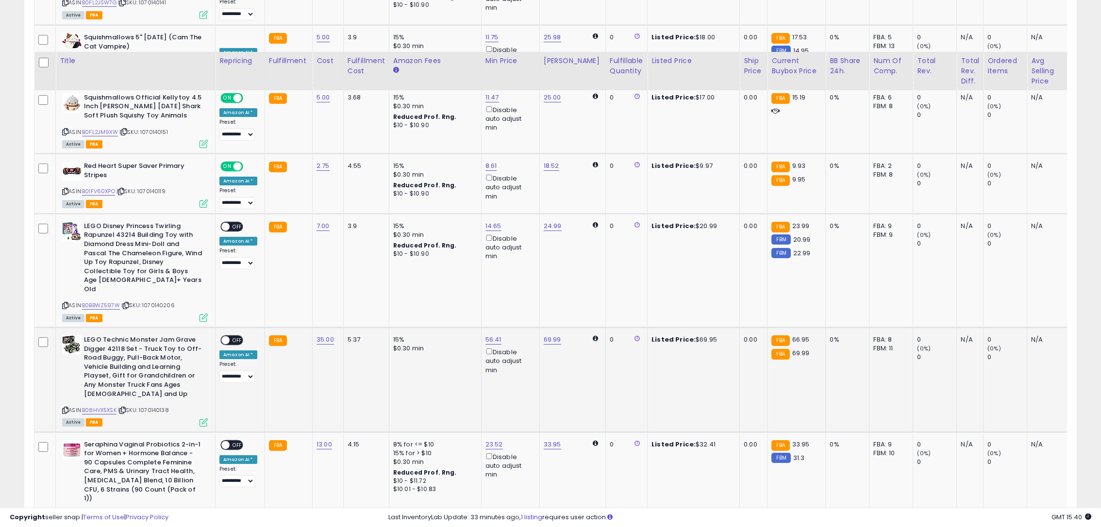
scroll to position [1353, 0]
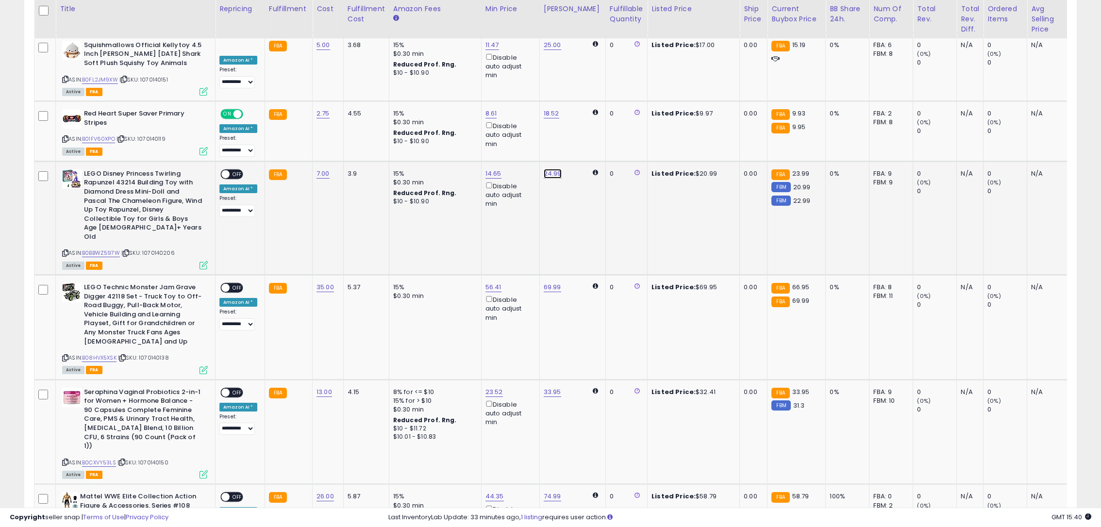
click at [544, 169] on link "24.99" at bounding box center [553, 174] width 18 height 10
drag, startPoint x: 519, startPoint y: 134, endPoint x: 481, endPoint y: 132, distance: 38.4
click at [481, 132] on input "*****" at bounding box center [521, 131] width 86 height 17
type input "*****"
click at [585, 126] on button "submit" at bounding box center [576, 130] width 17 height 15
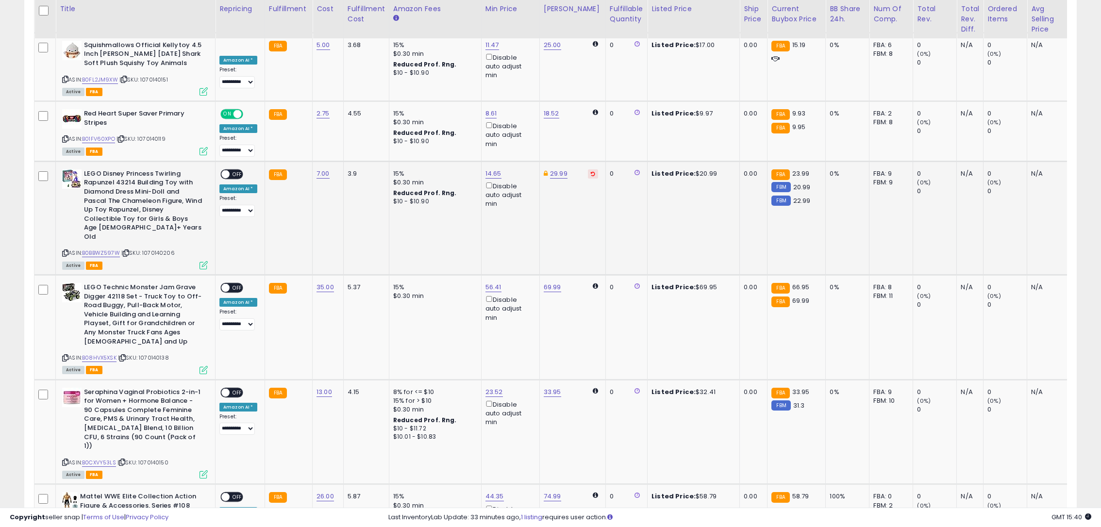
click at [241, 170] on span "OFF" at bounding box center [238, 174] width 16 height 8
click at [550, 283] on link "69.99" at bounding box center [552, 288] width 17 height 10
drag, startPoint x: 487, startPoint y: 236, endPoint x: 483, endPoint y: 237, distance: 5.0
click at [483, 237] on input "*****" at bounding box center [522, 236] width 86 height 17
type input "*****"
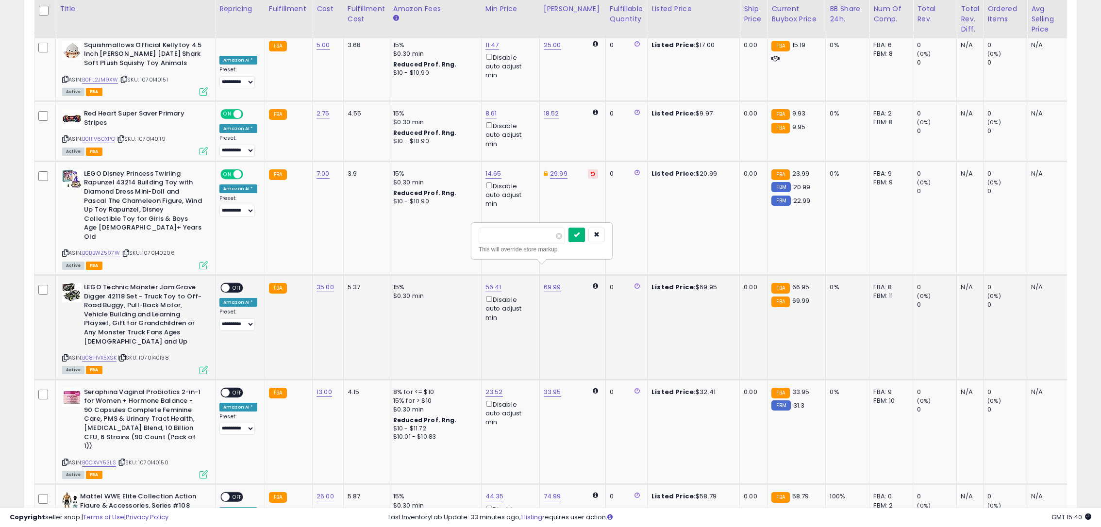
click at [580, 235] on icon "submit" at bounding box center [577, 235] width 6 height 6
click at [236, 284] on span "OFF" at bounding box center [238, 288] width 16 height 8
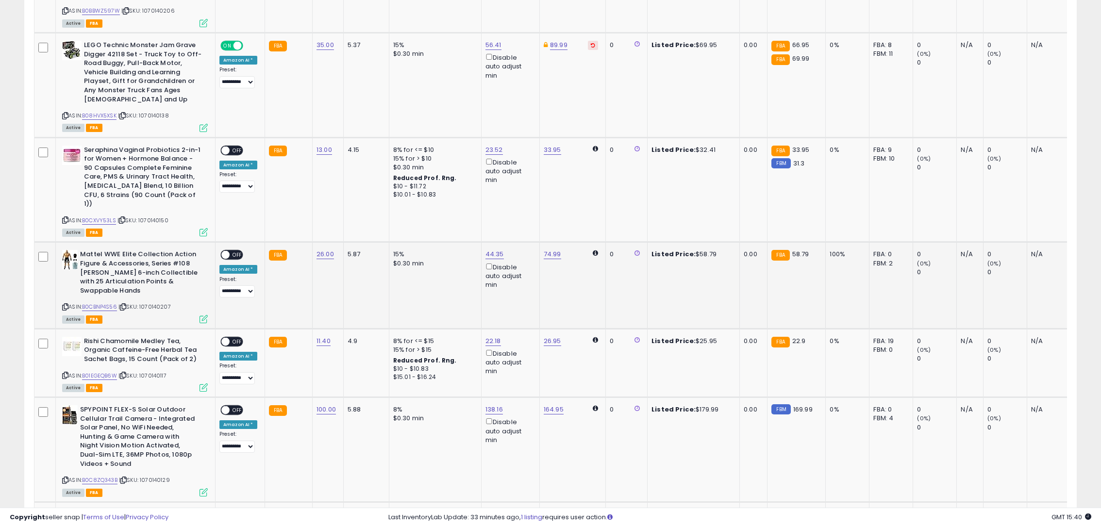
scroll to position [1596, 0]
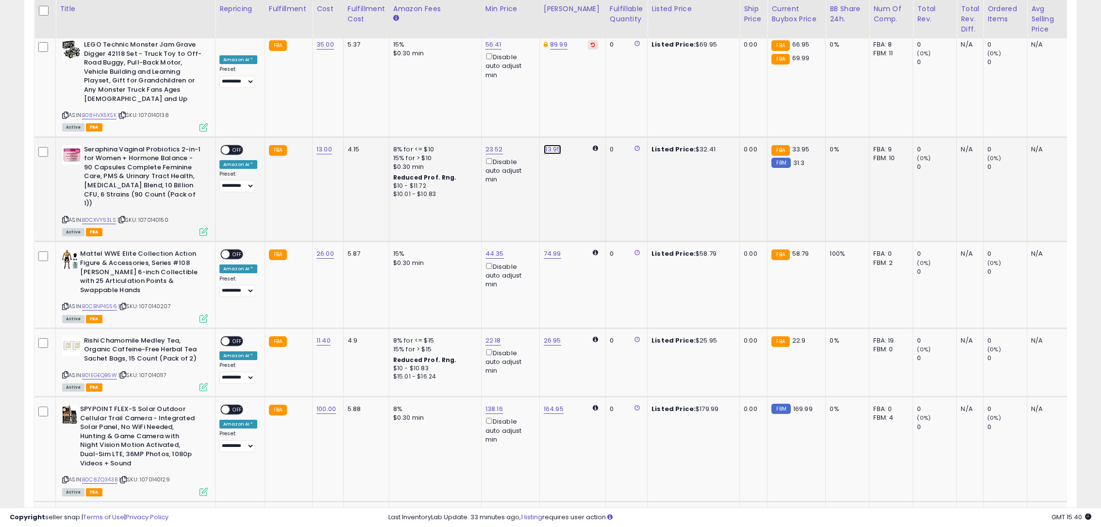
click at [547, 145] on link "33.95" at bounding box center [552, 150] width 17 height 10
drag, startPoint x: 490, startPoint y: 97, endPoint x: 481, endPoint y: 97, distance: 9.2
click at [481, 97] on input "*****" at bounding box center [521, 98] width 86 height 17
type input "*****"
click at [581, 99] on div "*****" at bounding box center [541, 98] width 126 height 17
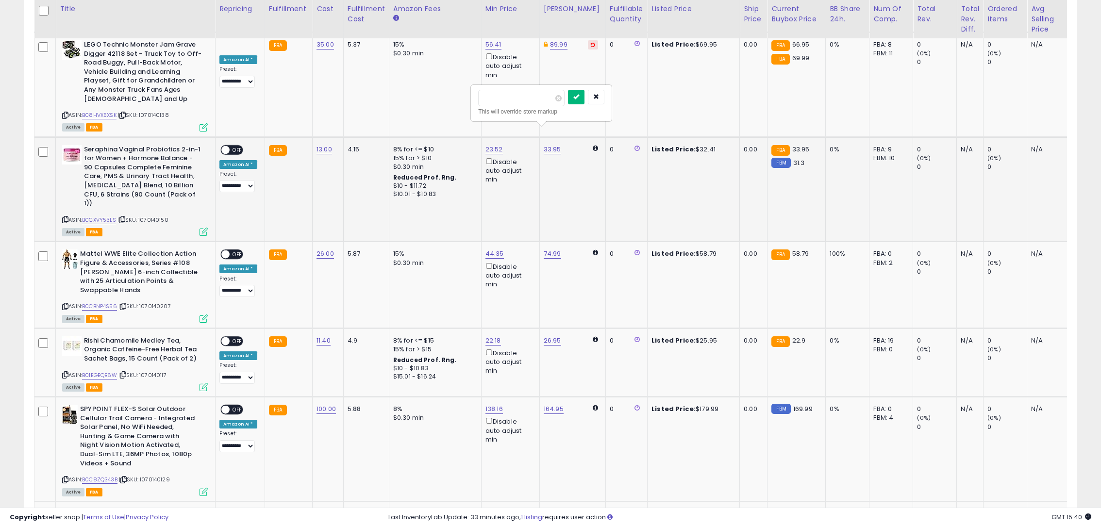
click at [579, 99] on icon "submit" at bounding box center [576, 97] width 6 height 6
click at [238, 146] on span "OFF" at bounding box center [238, 150] width 16 height 8
click at [236, 251] on span "OFF" at bounding box center [238, 255] width 16 height 8
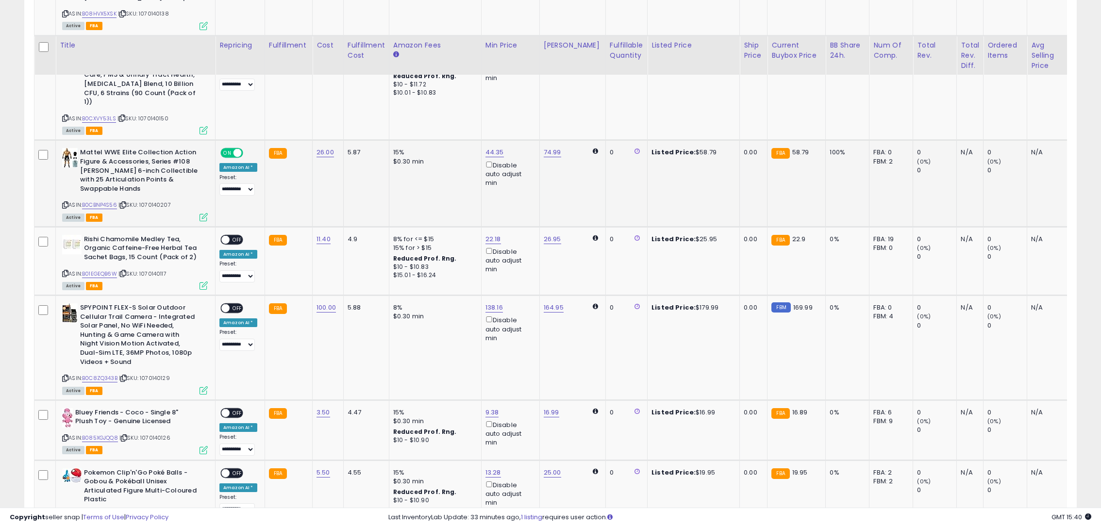
scroll to position [1741, 0]
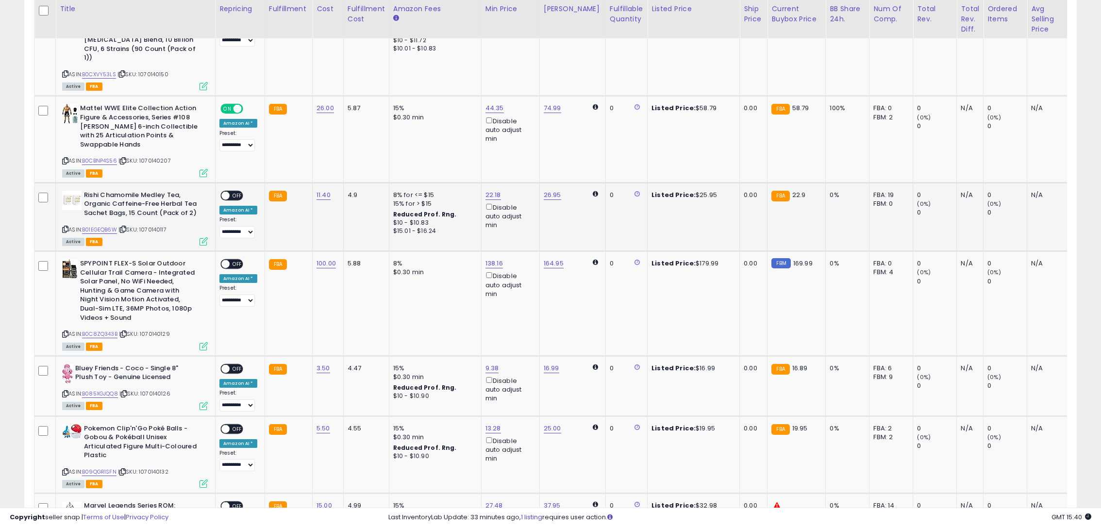
click at [232, 191] on span "OFF" at bounding box center [238, 195] width 16 height 8
click at [546, 259] on link "164.95" at bounding box center [554, 264] width 20 height 10
drag, startPoint x: 515, startPoint y: 201, endPoint x: 474, endPoint y: 206, distance: 41.1
click at [474, 206] on div "****** This will override store markup" at bounding box center [543, 207] width 140 height 35
type input "***"
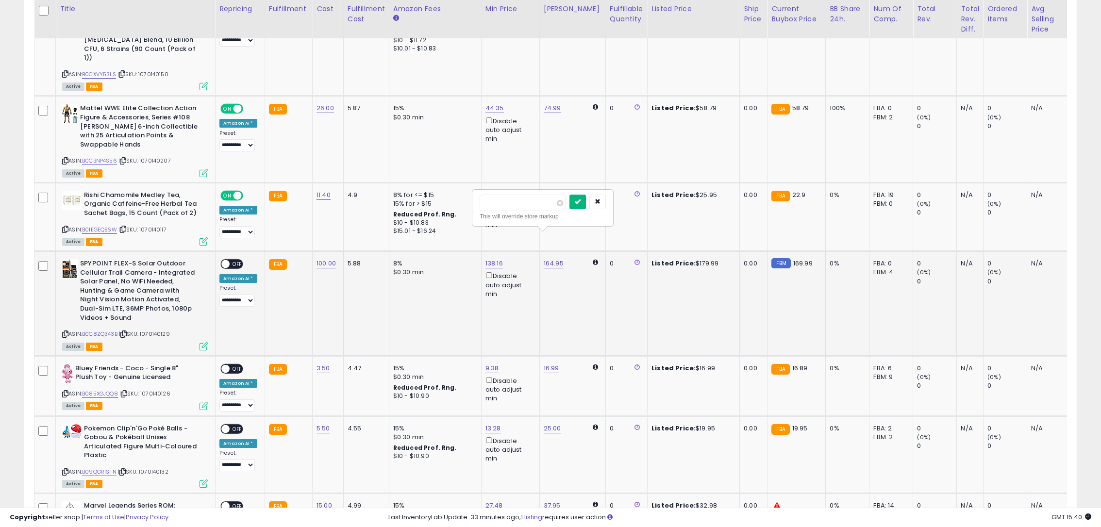
click at [586, 206] on button "submit" at bounding box center [577, 202] width 17 height 15
click at [236, 260] on span "OFF" at bounding box center [238, 264] width 16 height 8
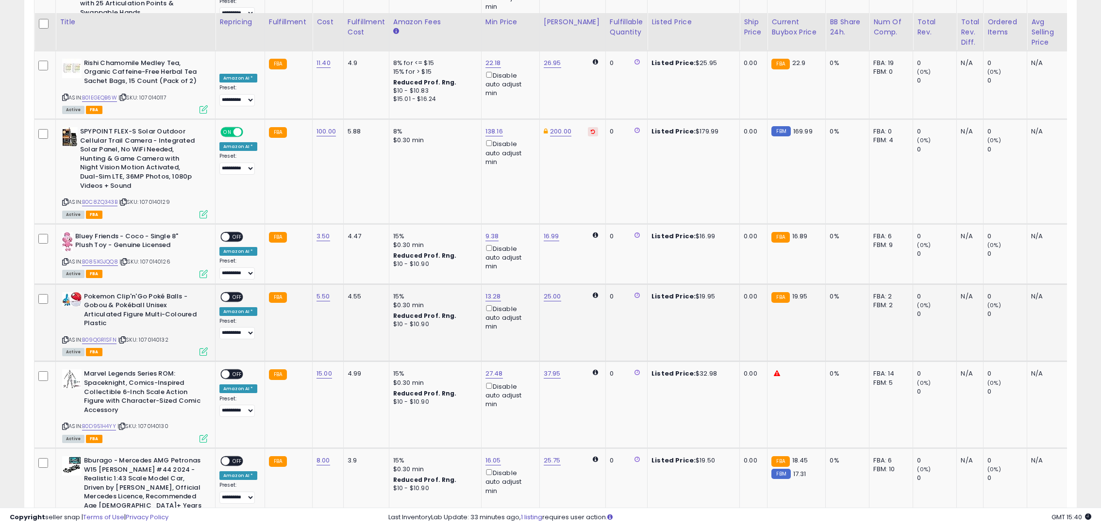
scroll to position [1887, 0]
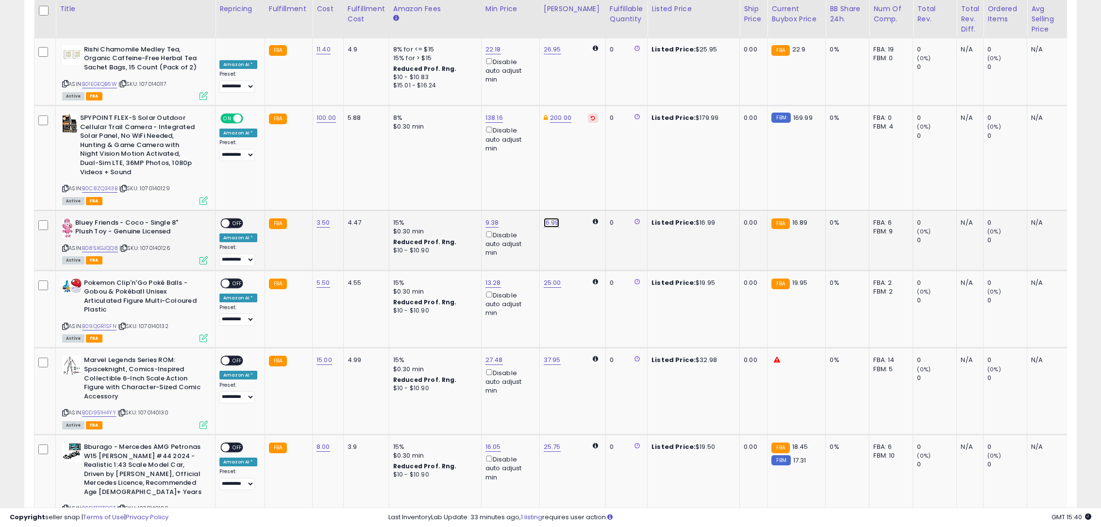
click at [553, 218] on link "16.99" at bounding box center [552, 223] width 16 height 10
drag, startPoint x: 490, startPoint y: 164, endPoint x: 471, endPoint y: 158, distance: 19.8
click at [474, 161] on div "***** This will override store markup" at bounding box center [541, 167] width 140 height 35
type input "*****"
click at [579, 161] on icon "submit" at bounding box center [576, 161] width 6 height 6
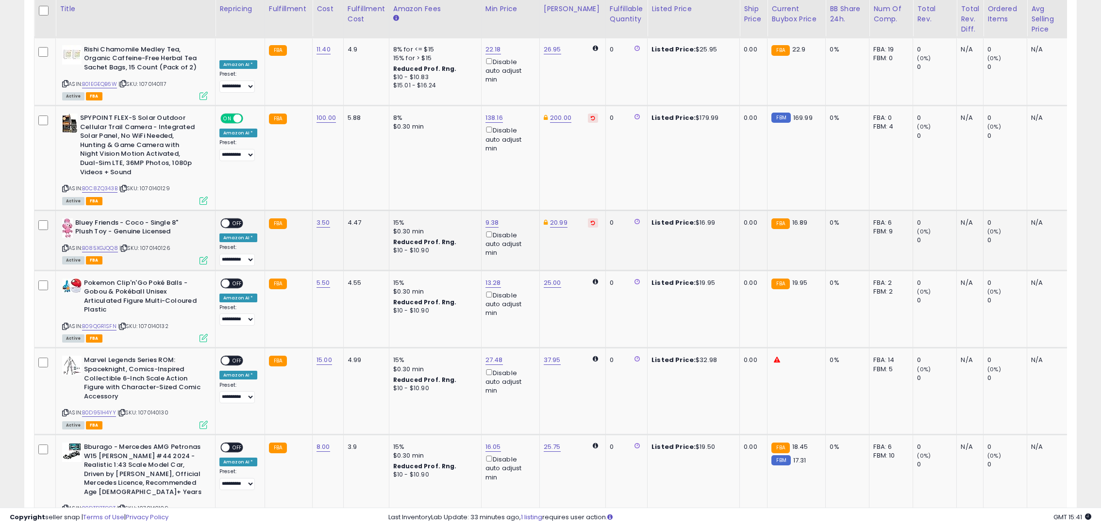
click at [234, 219] on span "OFF" at bounding box center [238, 223] width 16 height 8
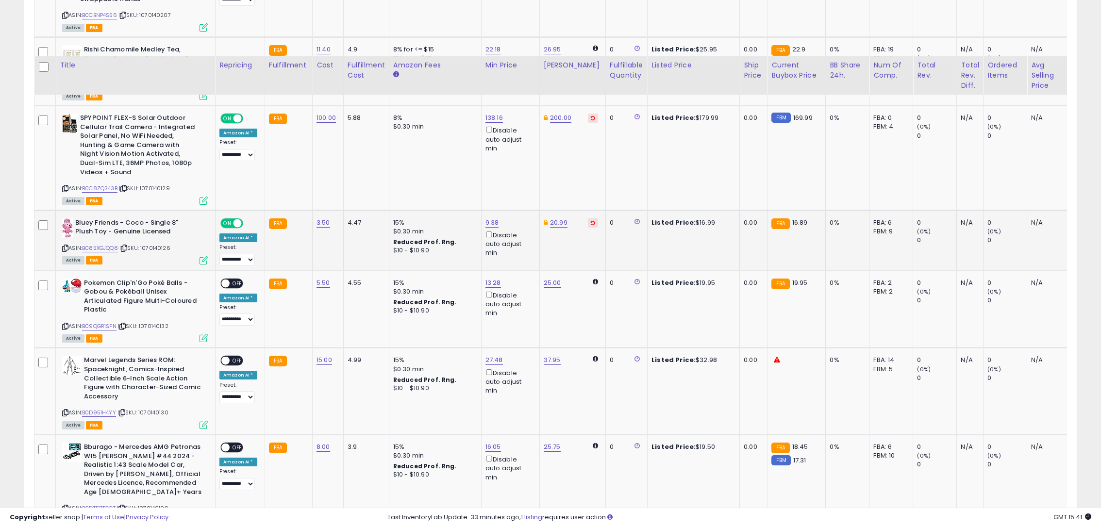
scroll to position [2033, 0]
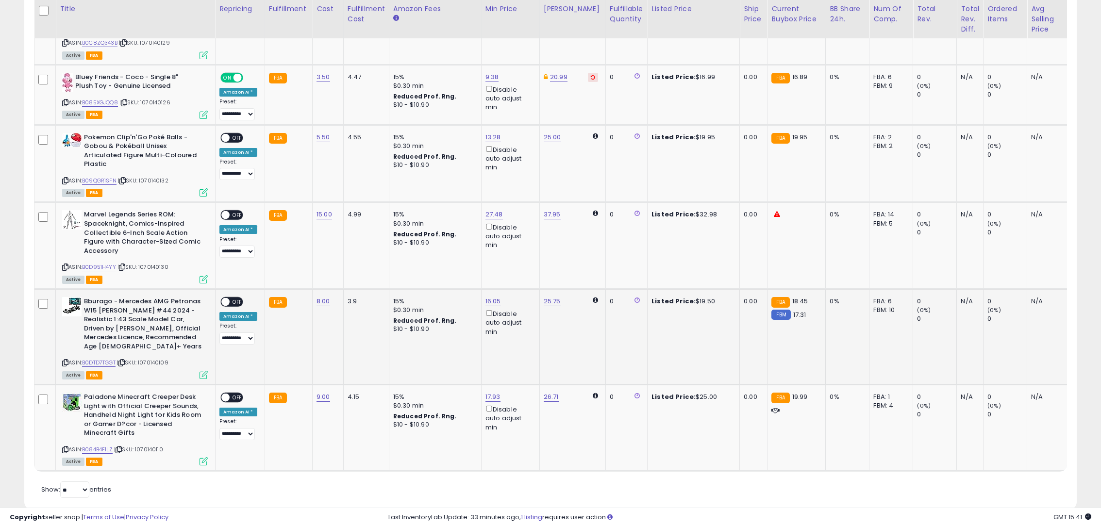
click at [237, 298] on span "OFF" at bounding box center [238, 302] width 16 height 8
click at [231, 211] on span "OFF" at bounding box center [238, 215] width 16 height 8
click at [234, 134] on span "OFF" at bounding box center [238, 138] width 16 height 8
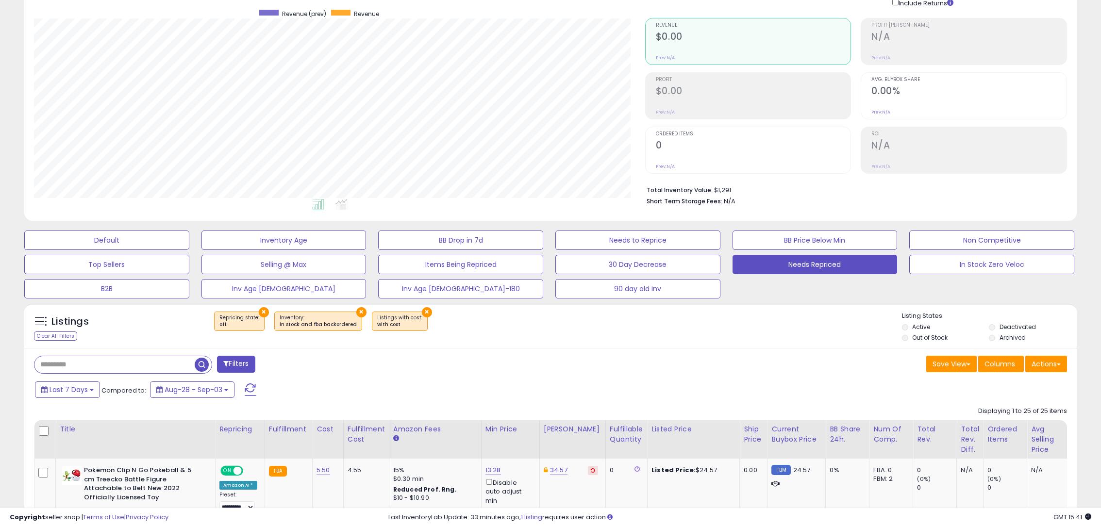
scroll to position [0, 0]
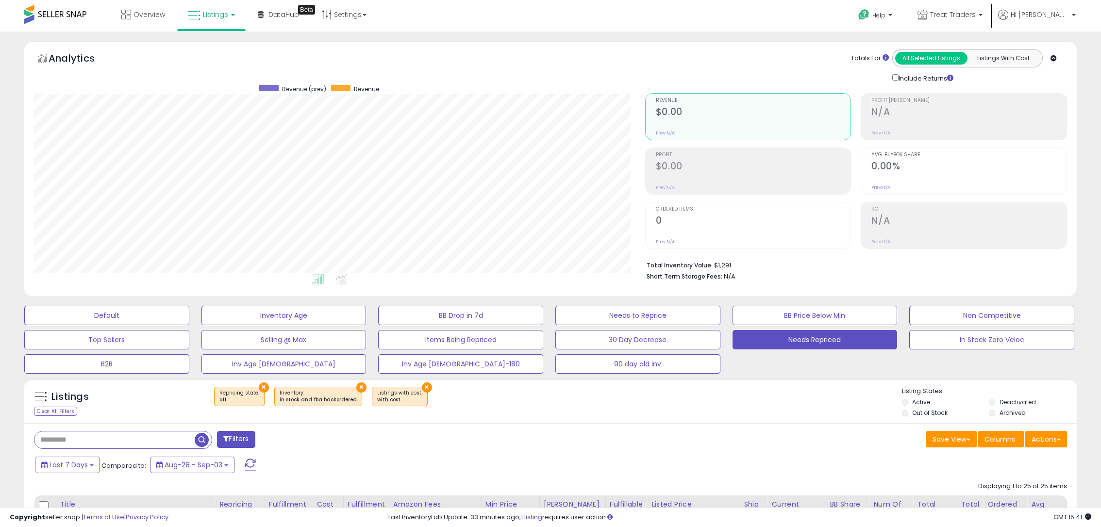
click at [216, 24] on link "Listings" at bounding box center [212, 14] width 62 height 29
click at [217, 50] on icon at bounding box center [219, 48] width 42 height 13
